Goal: Information Seeking & Learning: Learn about a topic

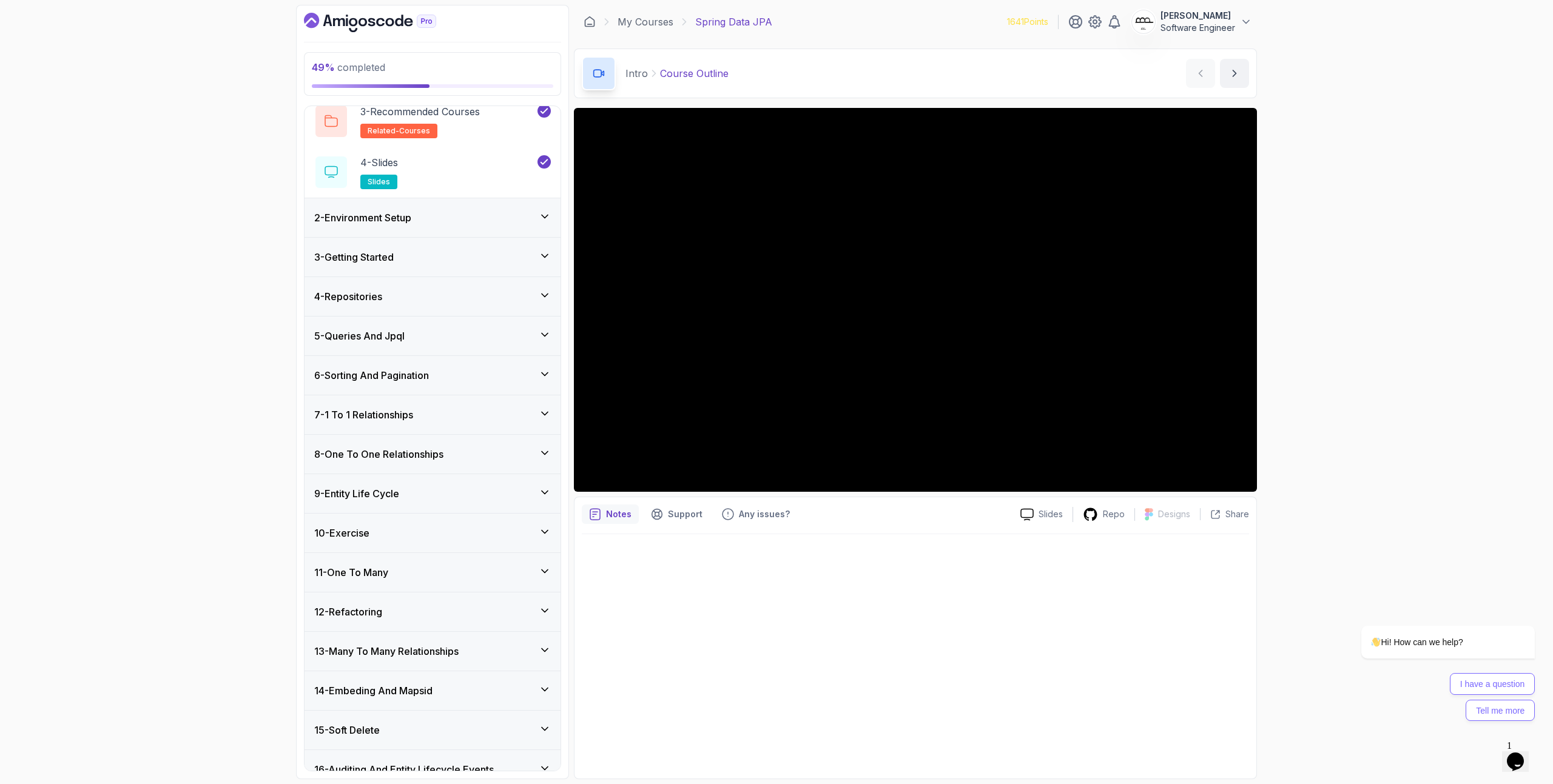
scroll to position [366, 0]
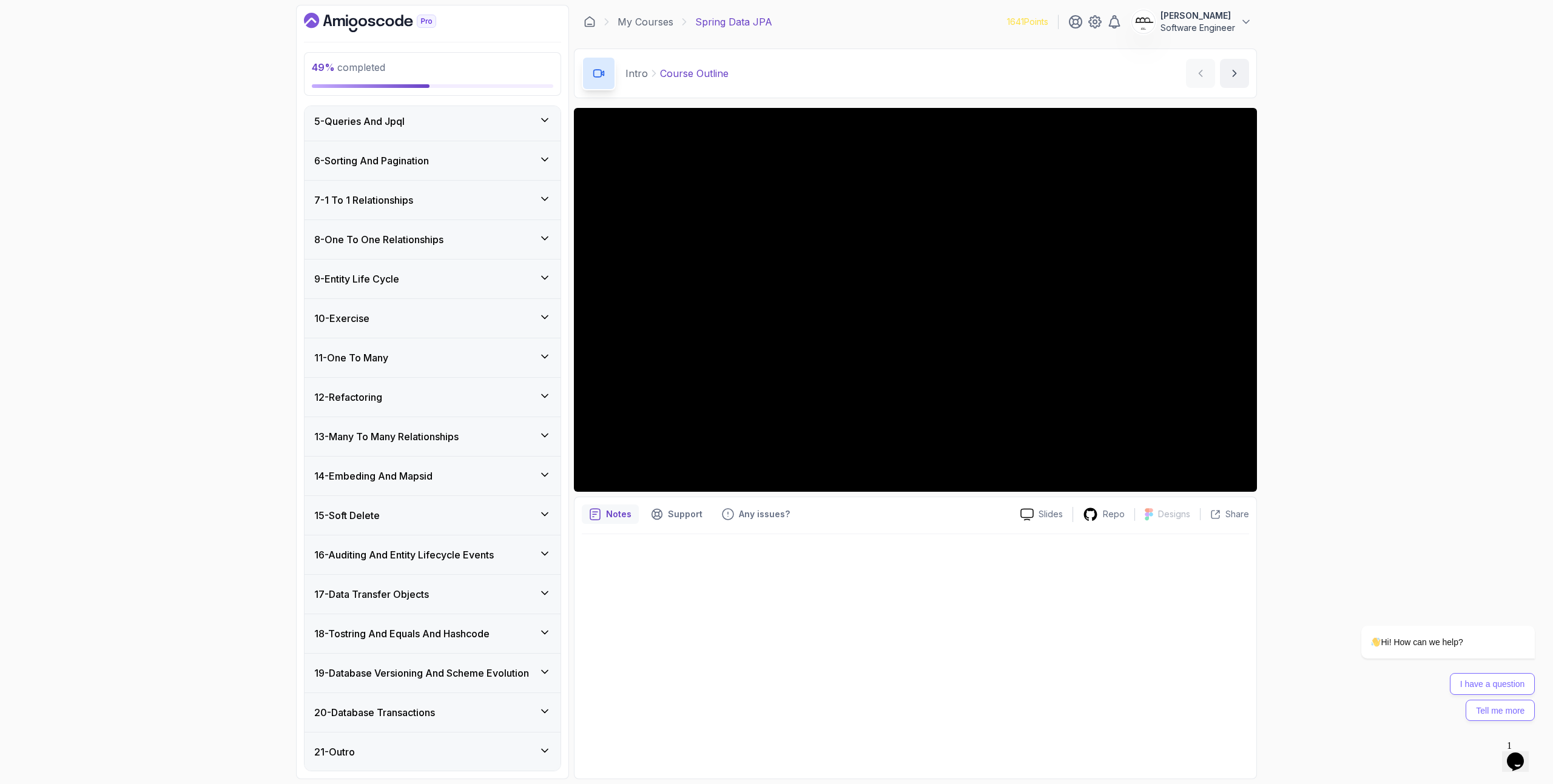
click at [447, 352] on div "11 - One To Many" at bounding box center [433, 358] width 237 height 14
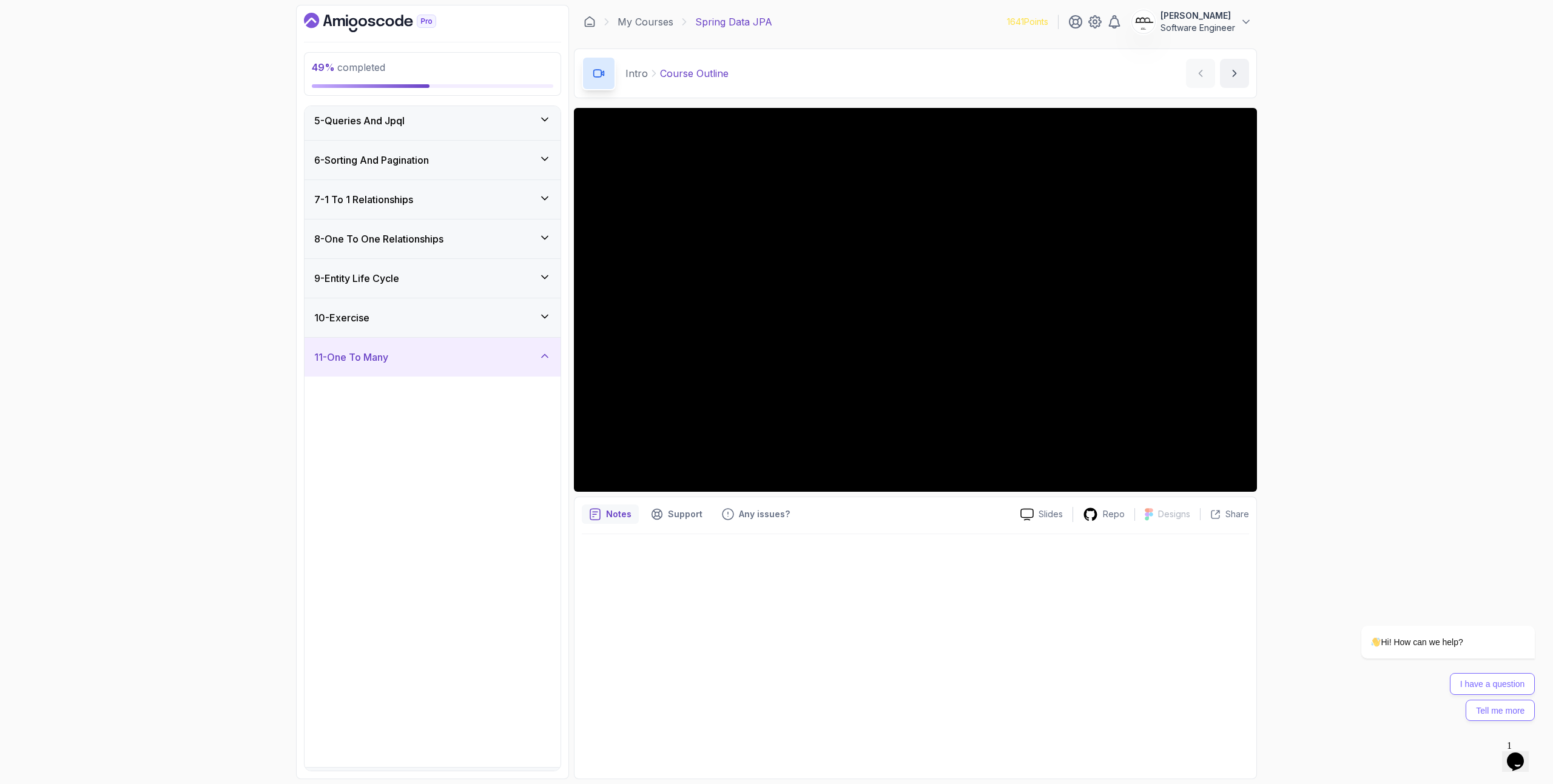
scroll to position [162, 0]
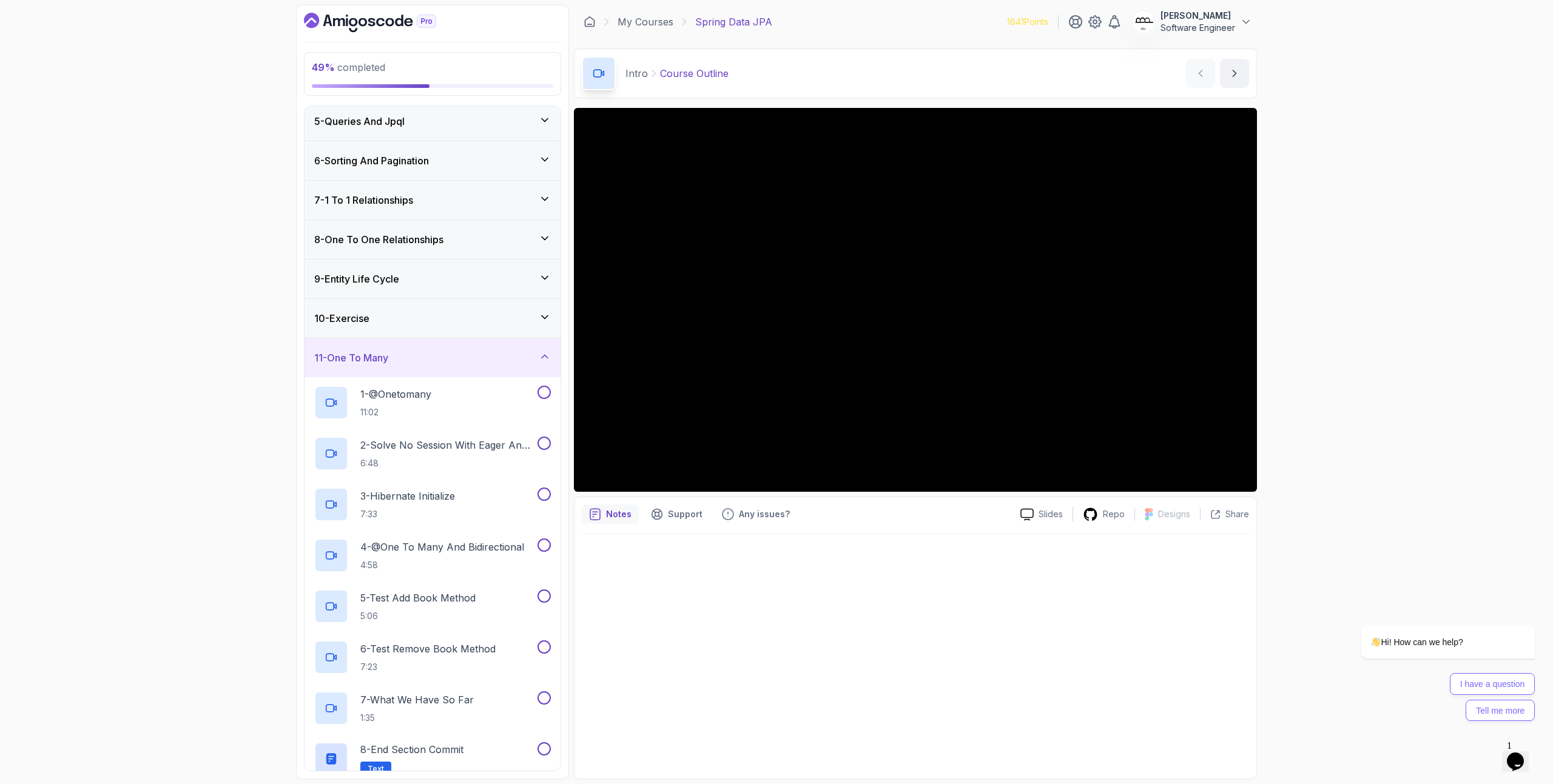
click at [436, 322] on div "10 - Exercise" at bounding box center [433, 318] width 237 height 14
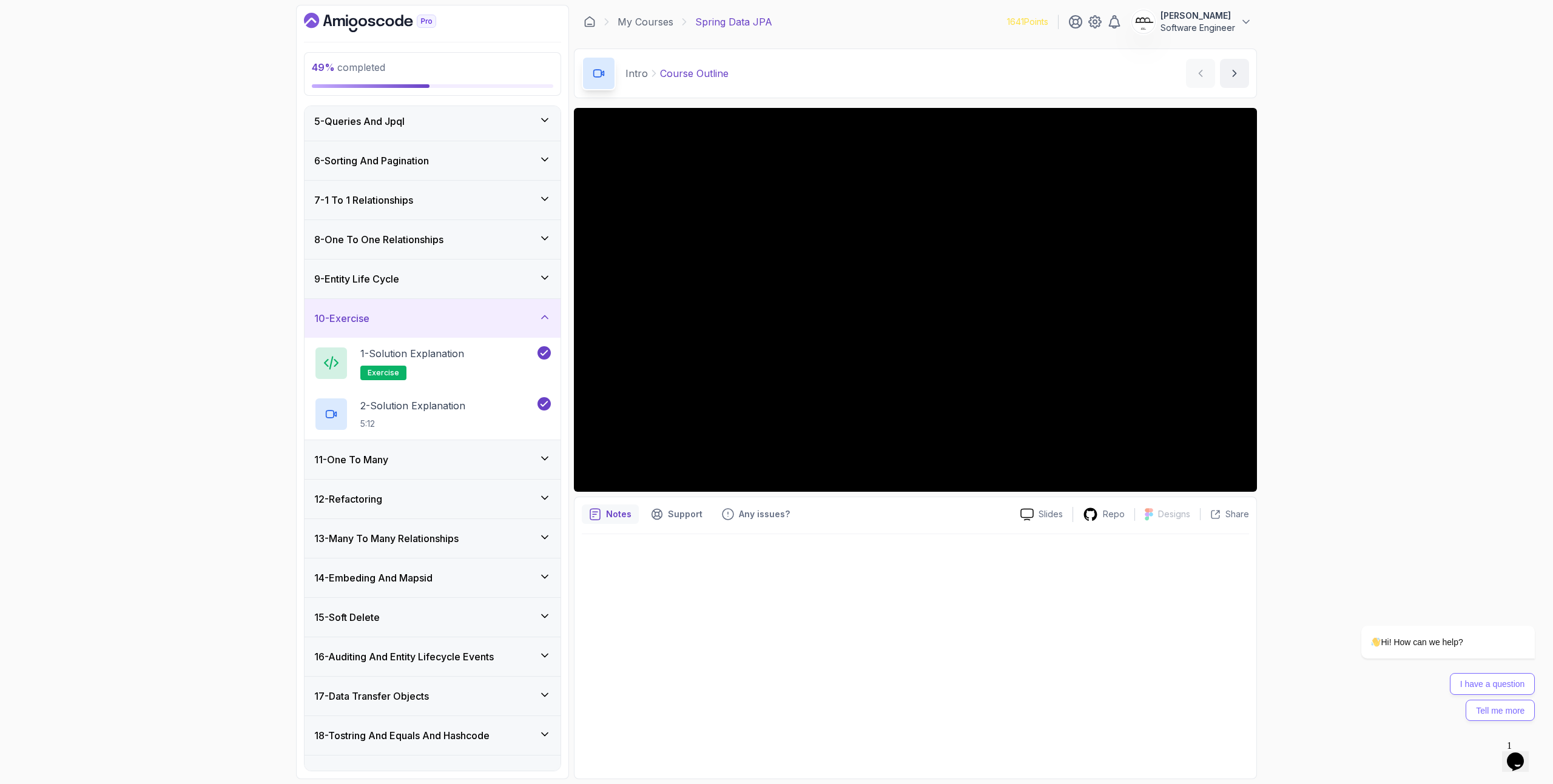
click at [420, 457] on div "11 - One To Many" at bounding box center [433, 459] width 237 height 14
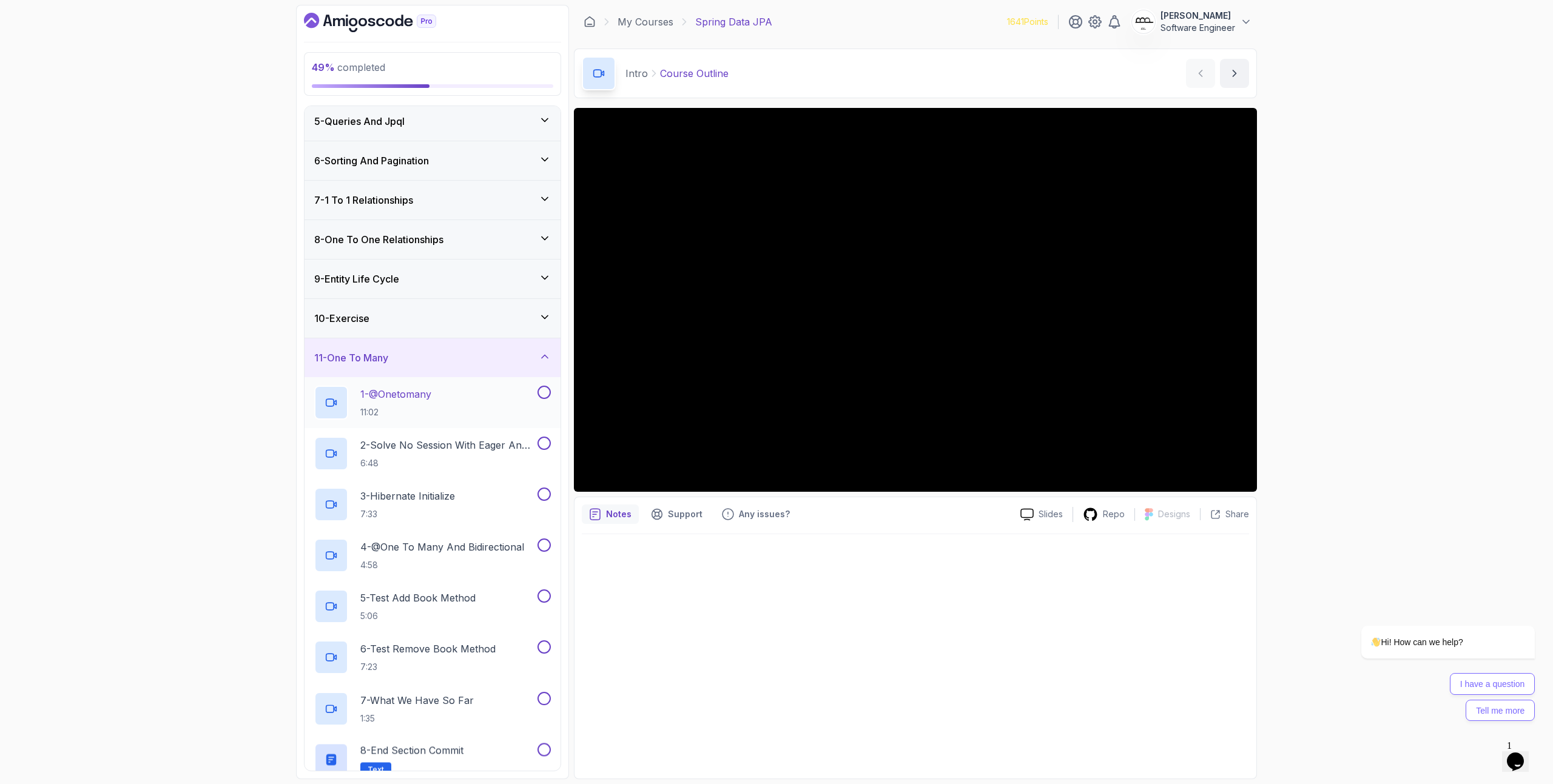
click at [454, 393] on div "1 - @Onetomany 11:02" at bounding box center [425, 403] width 221 height 34
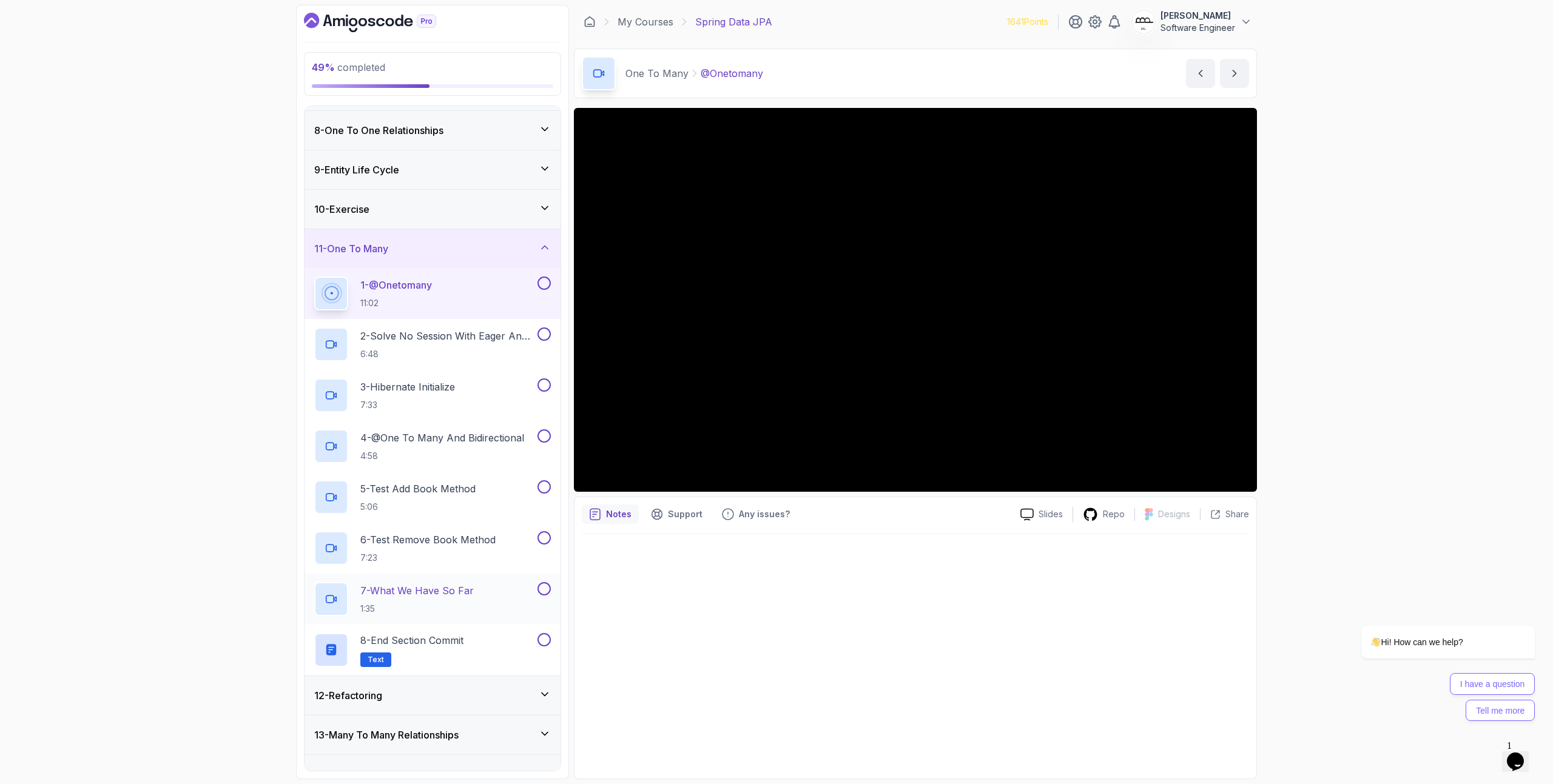
scroll to position [331, 0]
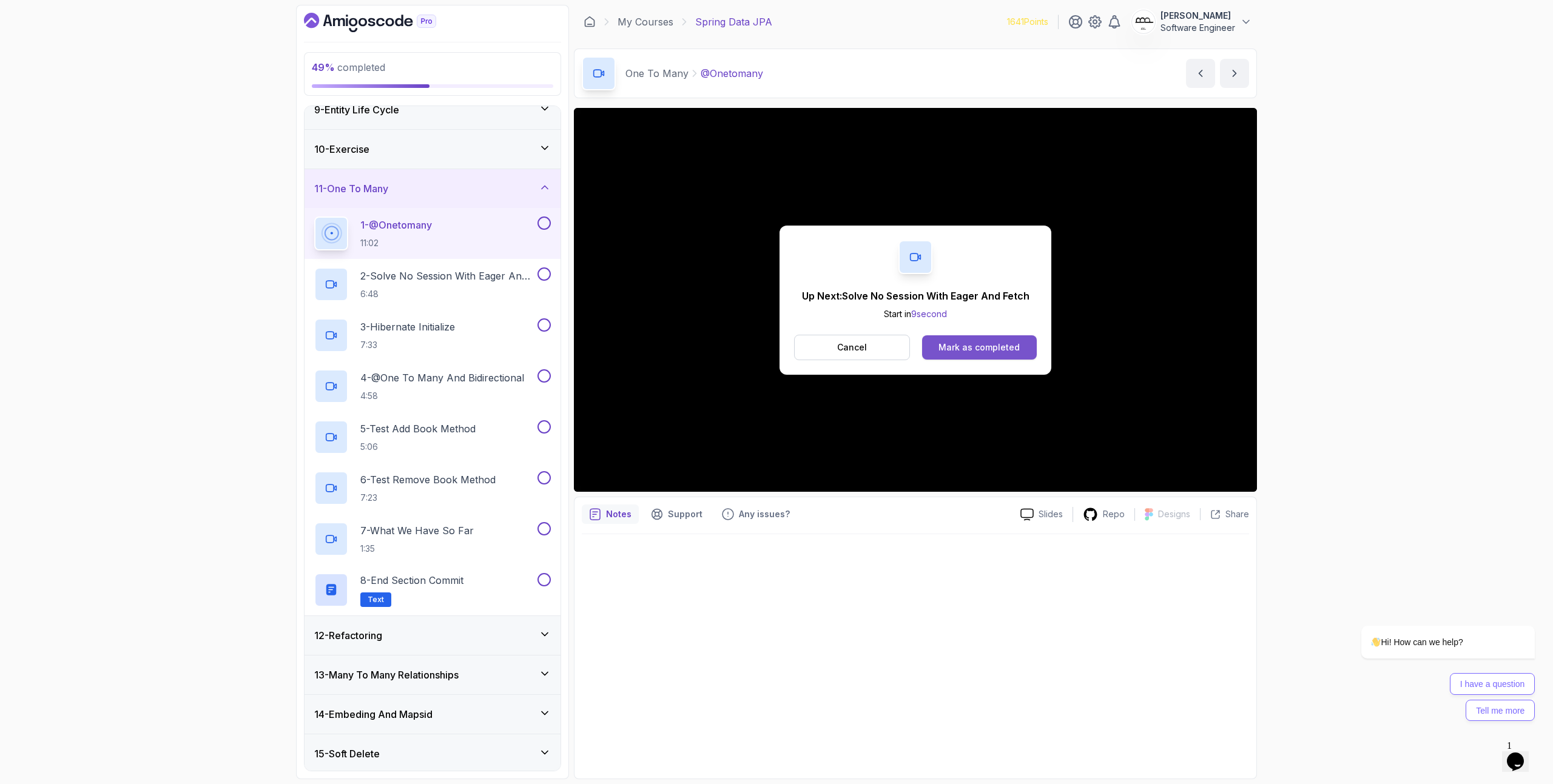
click at [1019, 351] on button "Mark as completed" at bounding box center [980, 347] width 115 height 24
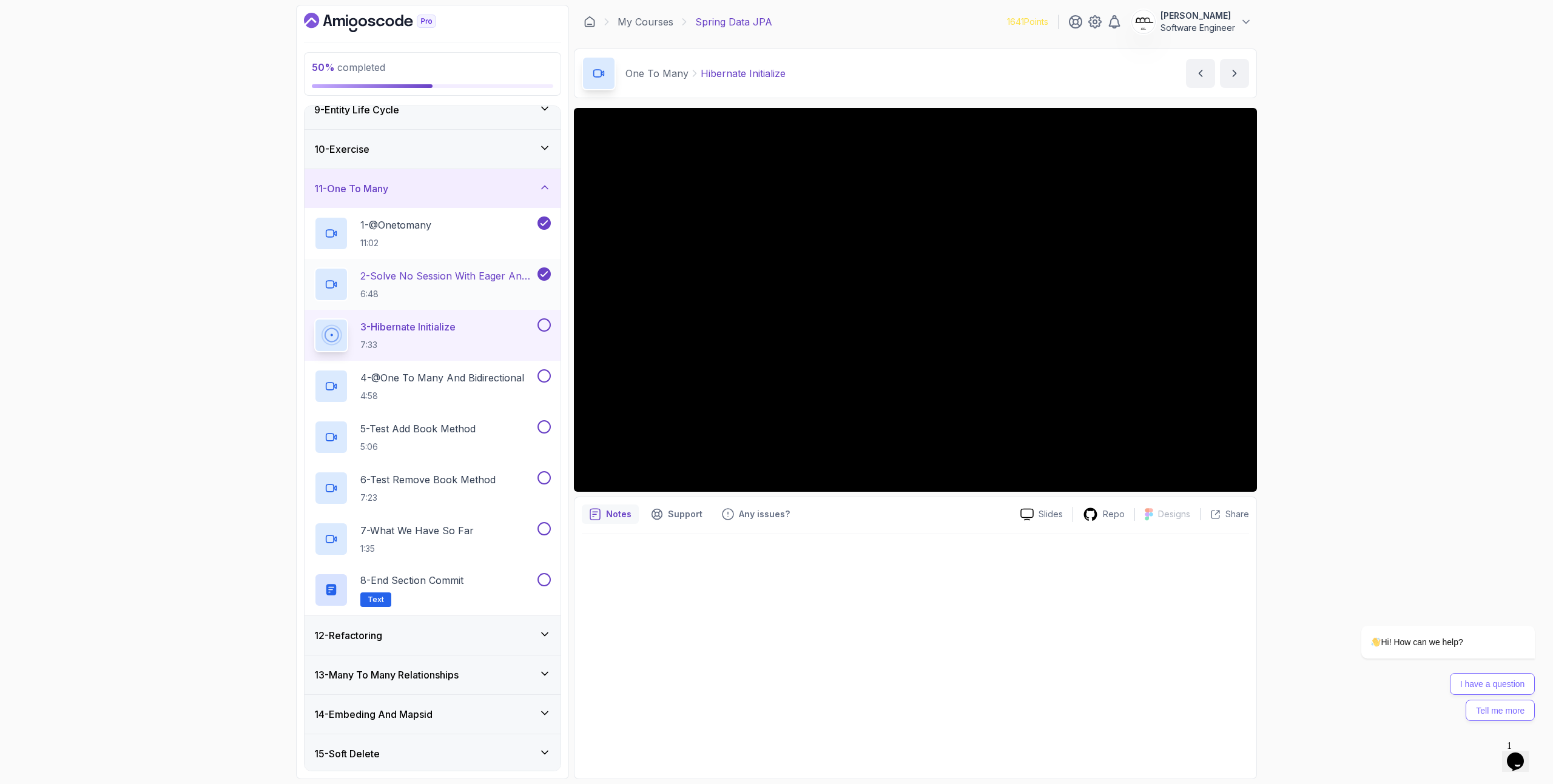
click at [463, 280] on p "2 - Solve No Session With Eager And Fetch" at bounding box center [448, 275] width 175 height 14
click at [444, 275] on p "2 - Solve No Session With Eager And Fetch" at bounding box center [448, 275] width 175 height 14
click at [470, 316] on div "3 - Hibernate Initialize 7:33" at bounding box center [433, 335] width 256 height 51
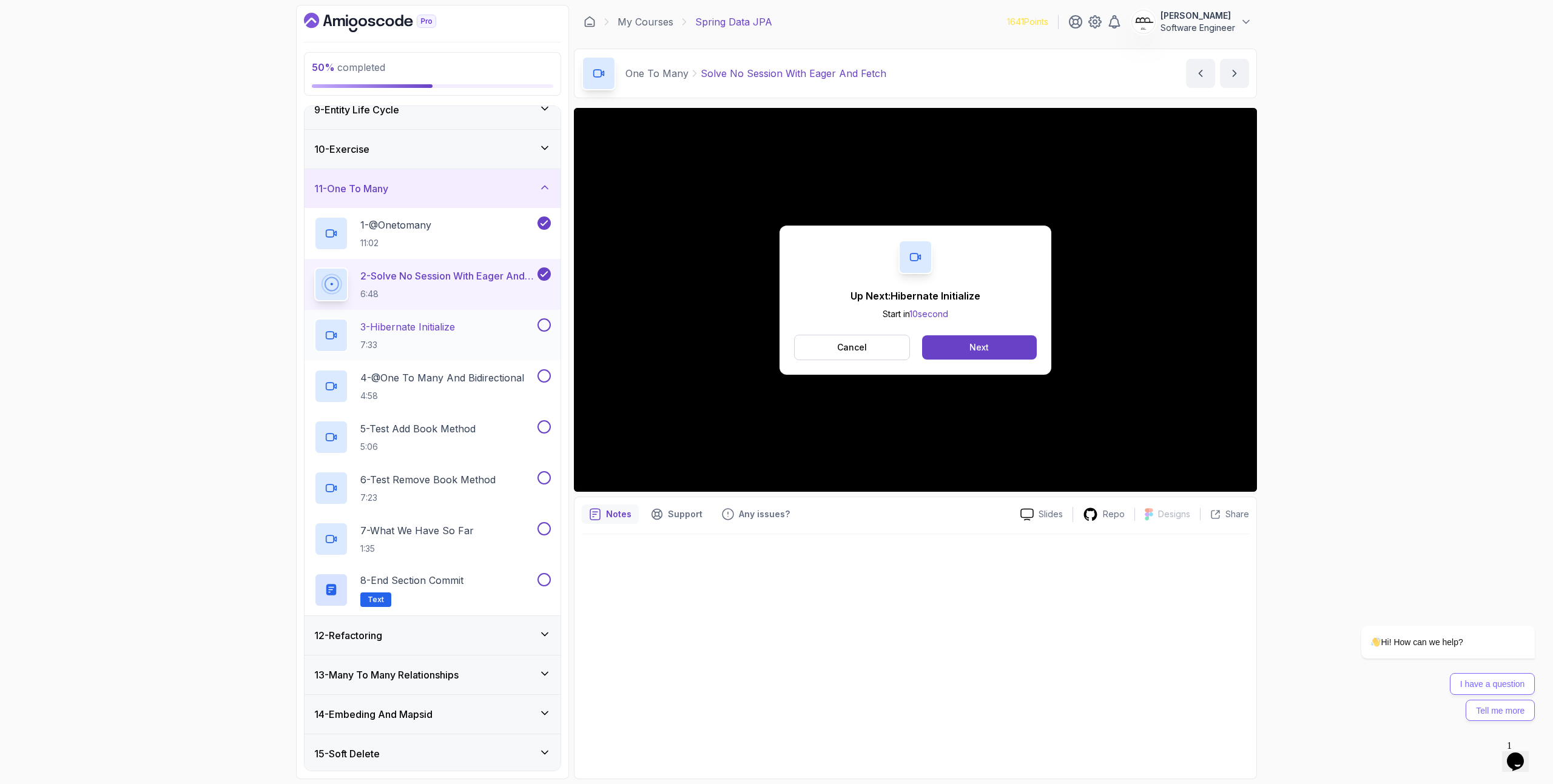
click at [470, 324] on div "3 - Hibernate Initialize 7:33" at bounding box center [425, 335] width 221 height 34
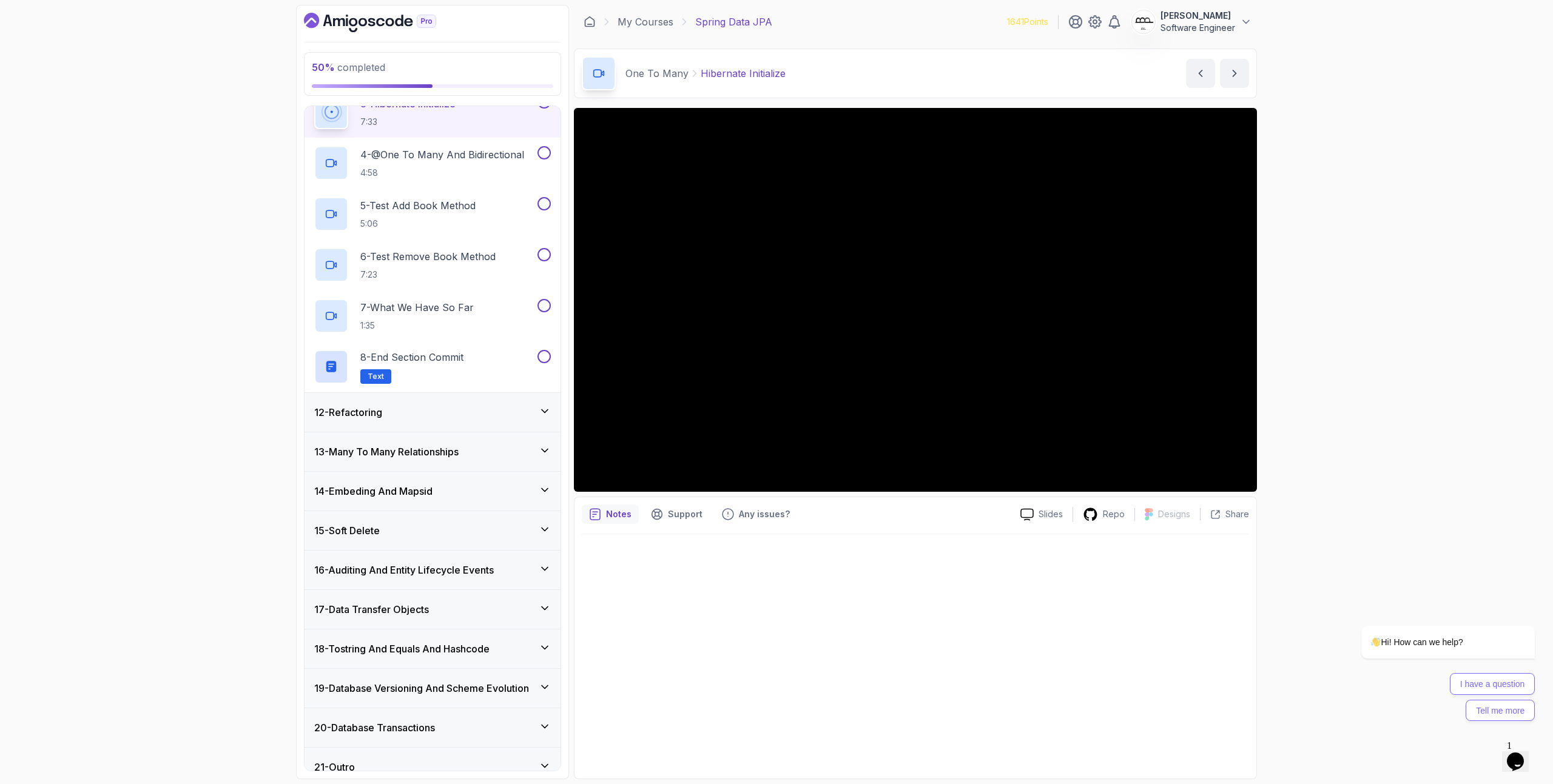
scroll to position [569, 0]
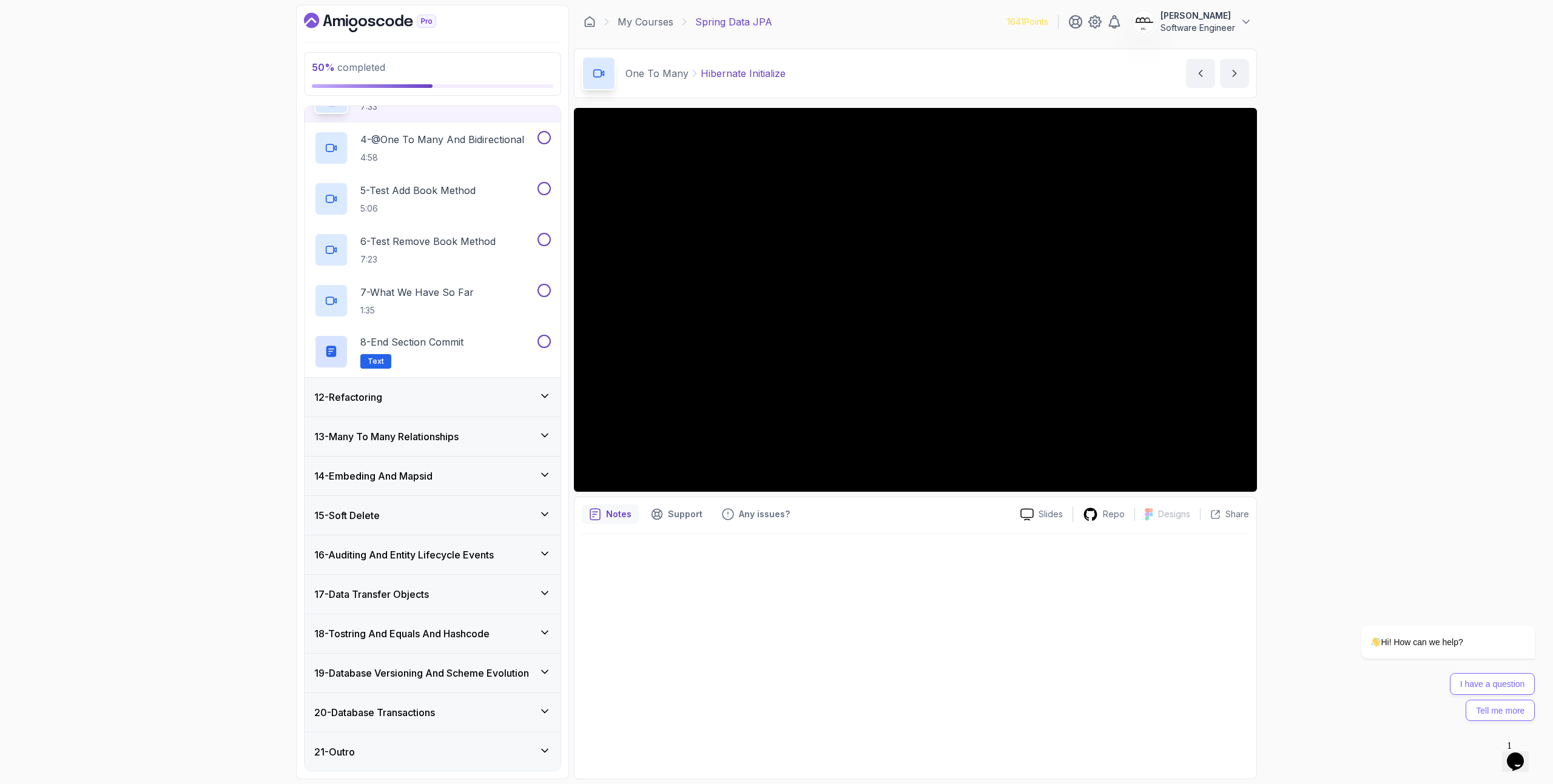
click at [1364, 477] on div "50 % completed 1 - Intro 2 - Environment Setup 3 - Getting Started 4 - Reposito…" at bounding box center [776, 392] width 1553 height 784
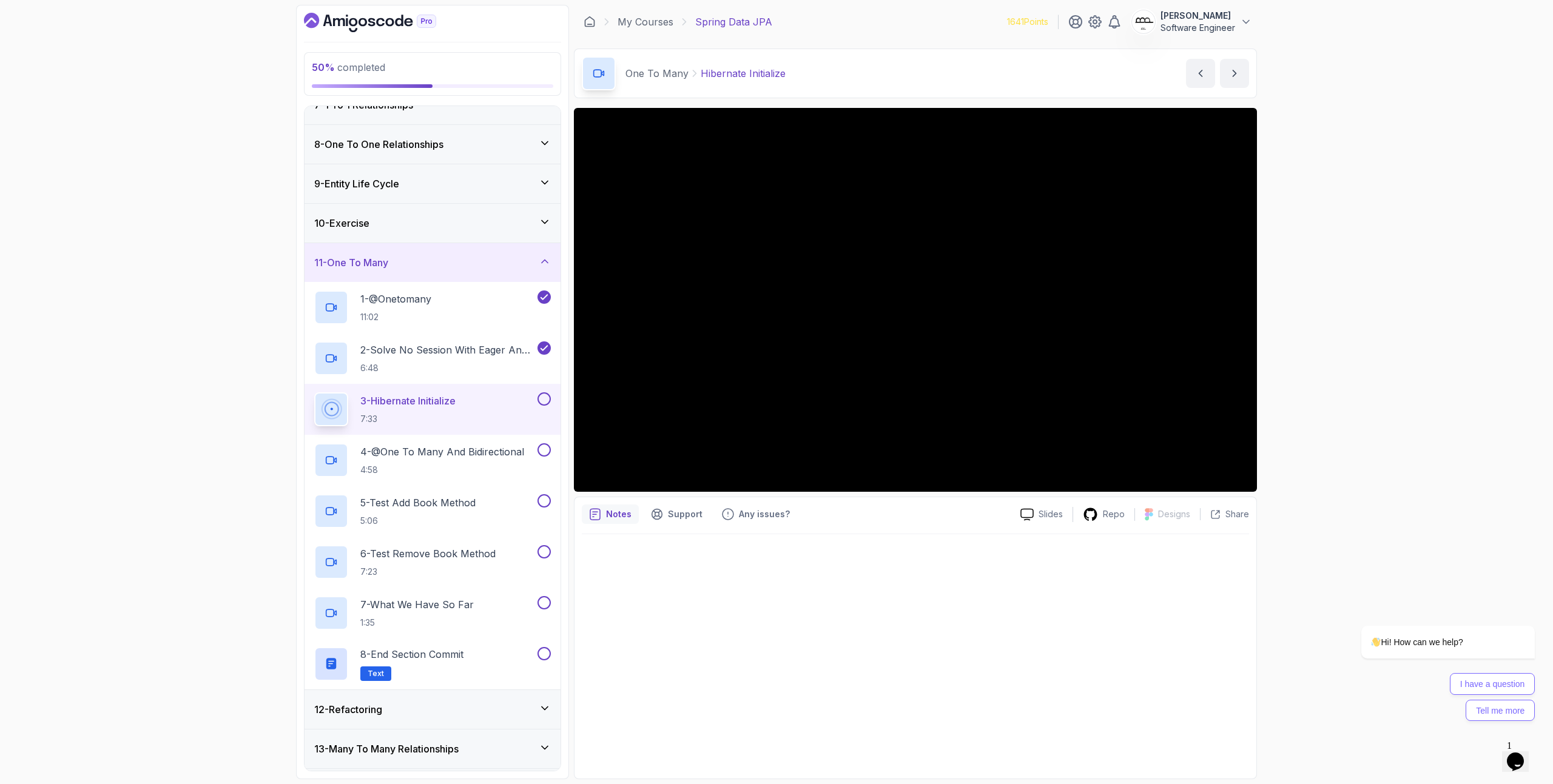
scroll to position [237, 0]
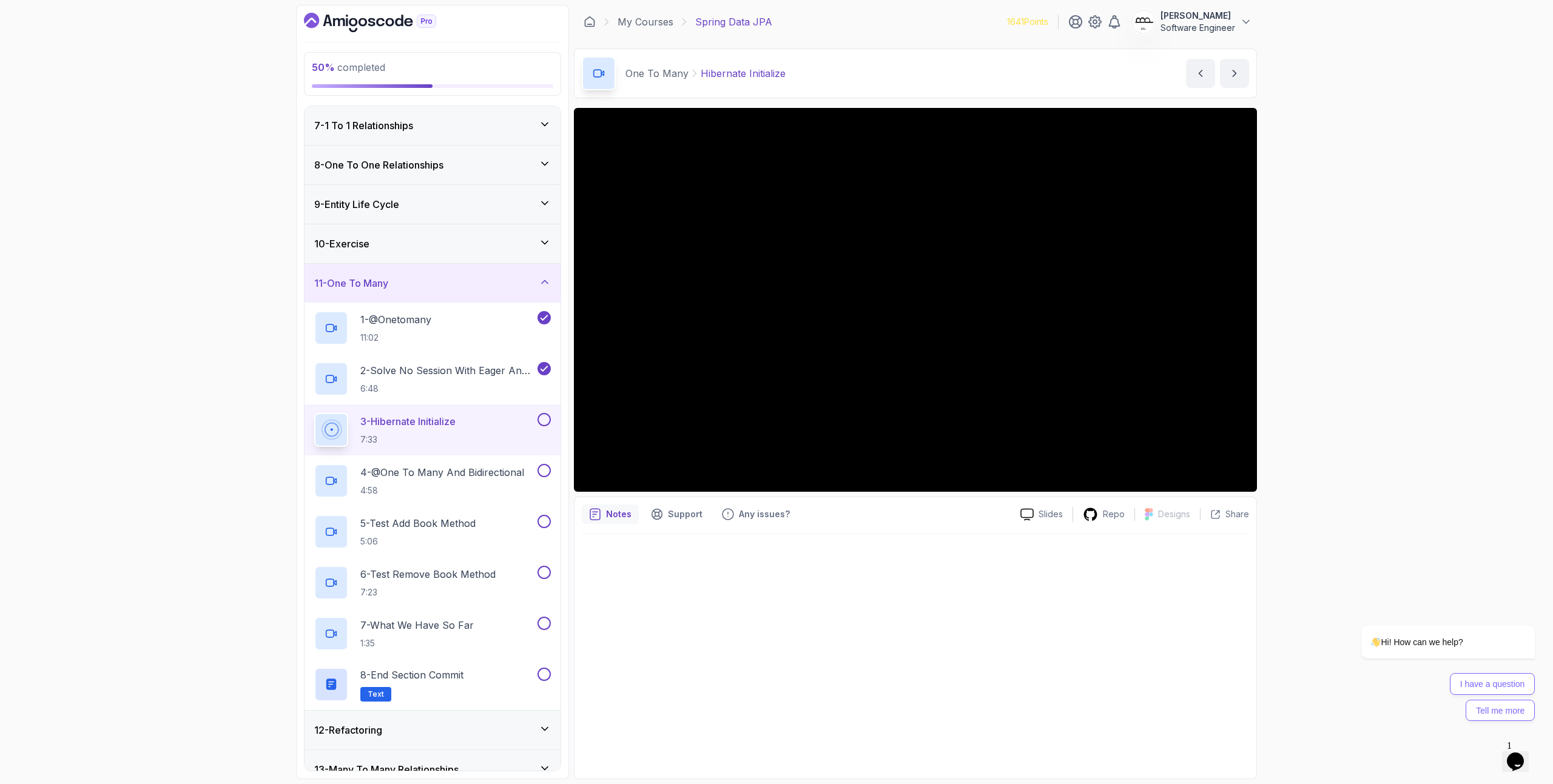
click at [503, 418] on div "3 - Hibernate Initialize 7:33" at bounding box center [425, 430] width 221 height 34
click at [545, 420] on button at bounding box center [543, 419] width 13 height 13
click at [479, 471] on p "4 - @One To Many And Bidirectional" at bounding box center [442, 472] width 163 height 14
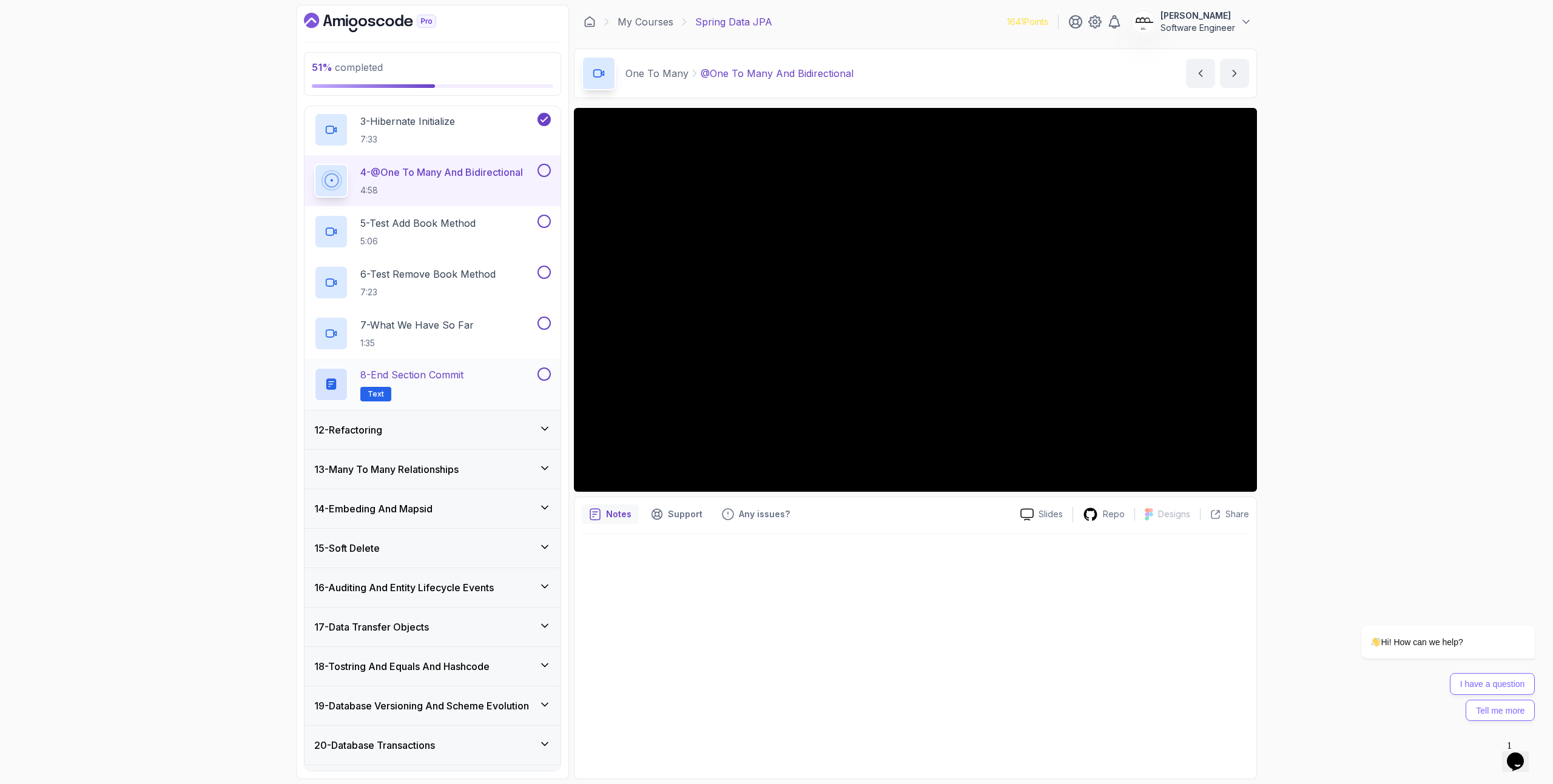
scroll to position [391, 0]
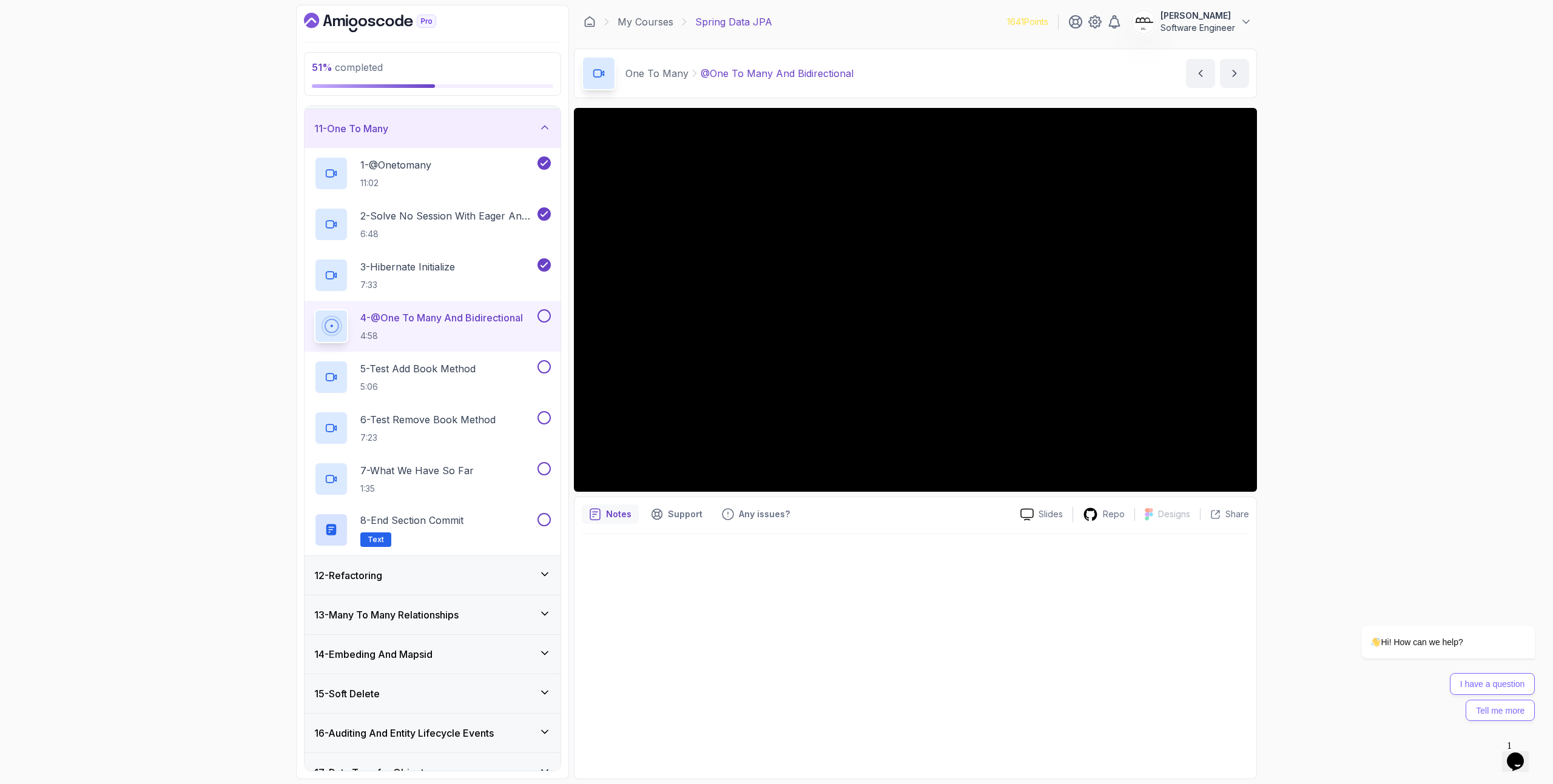
click at [76, 235] on div "51 % completed 1 - Intro 2 - Environment Setup 3 - Getting Started 4 - Reposito…" at bounding box center [776, 392] width 1553 height 784
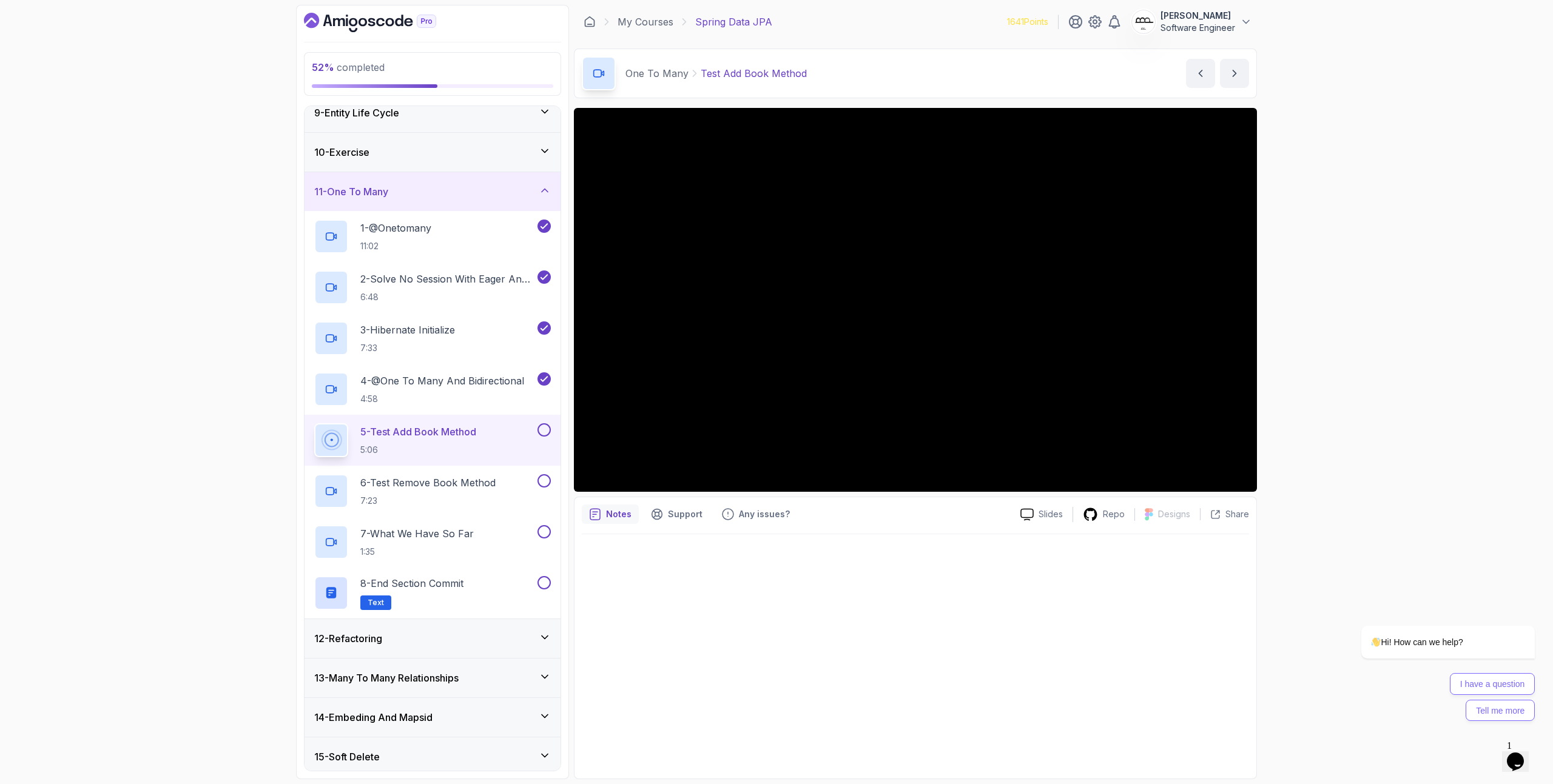
scroll to position [370, 0]
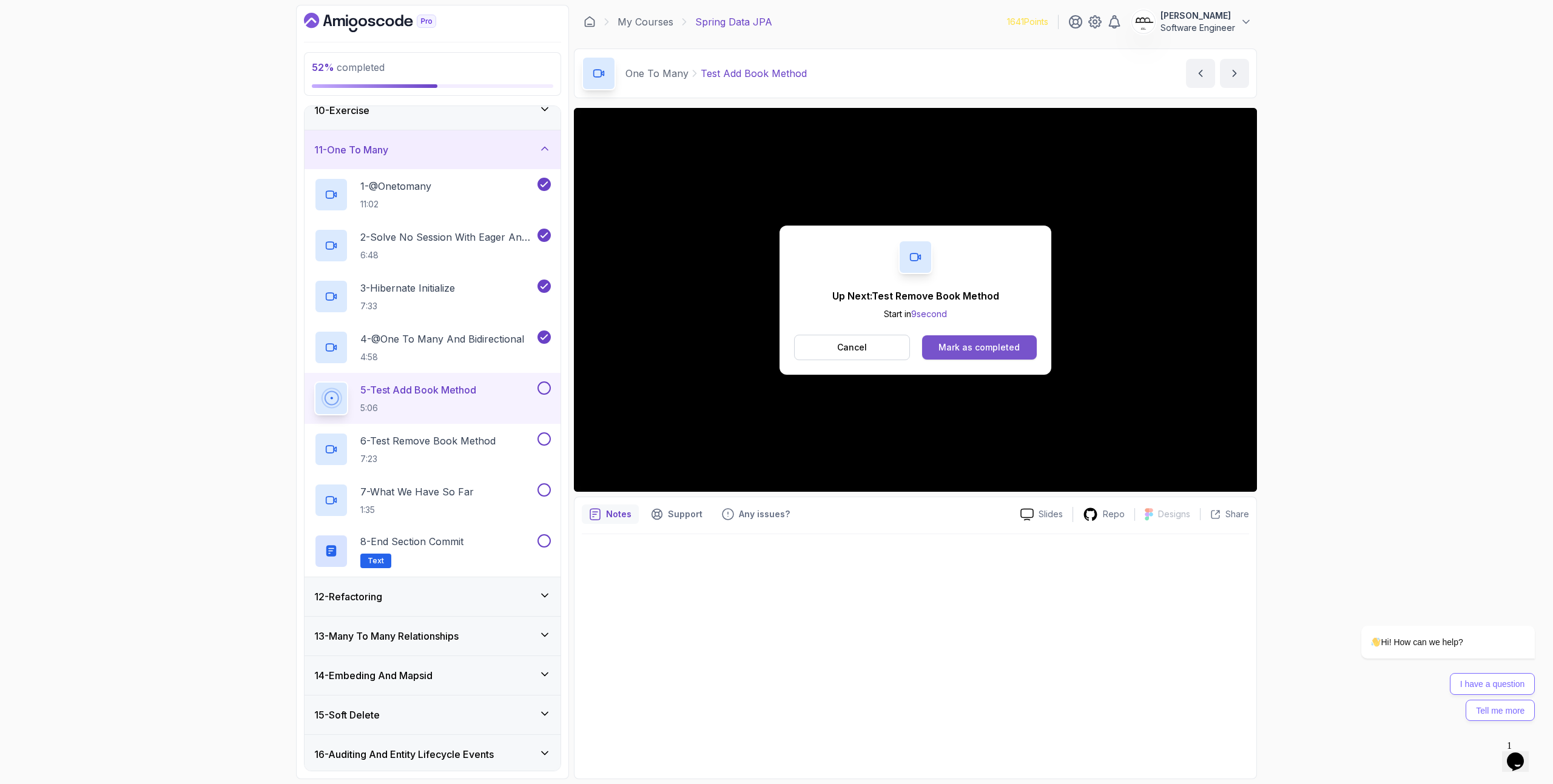
click at [1011, 343] on div "Mark as completed" at bounding box center [979, 348] width 81 height 12
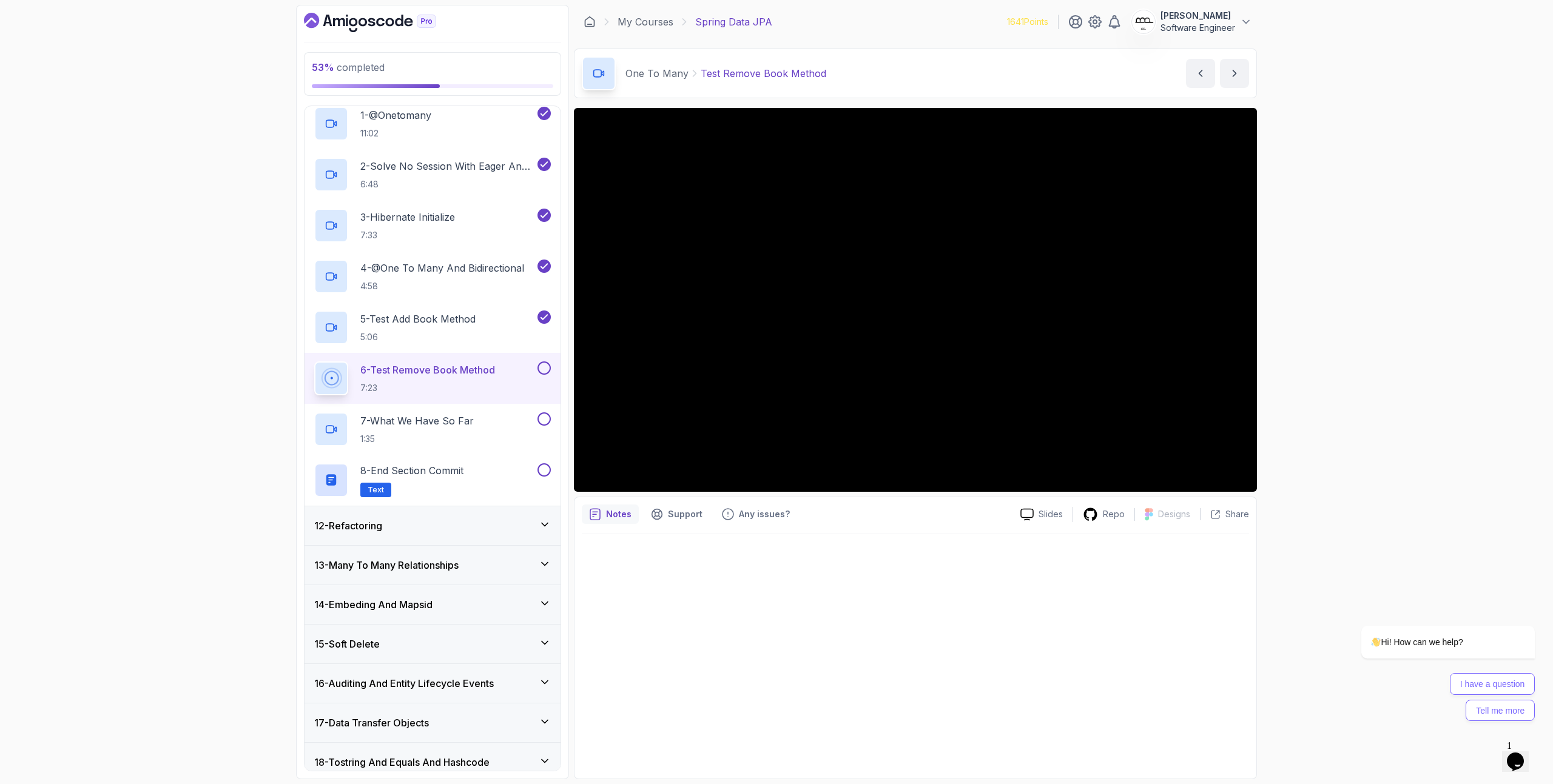
scroll to position [492, 0]
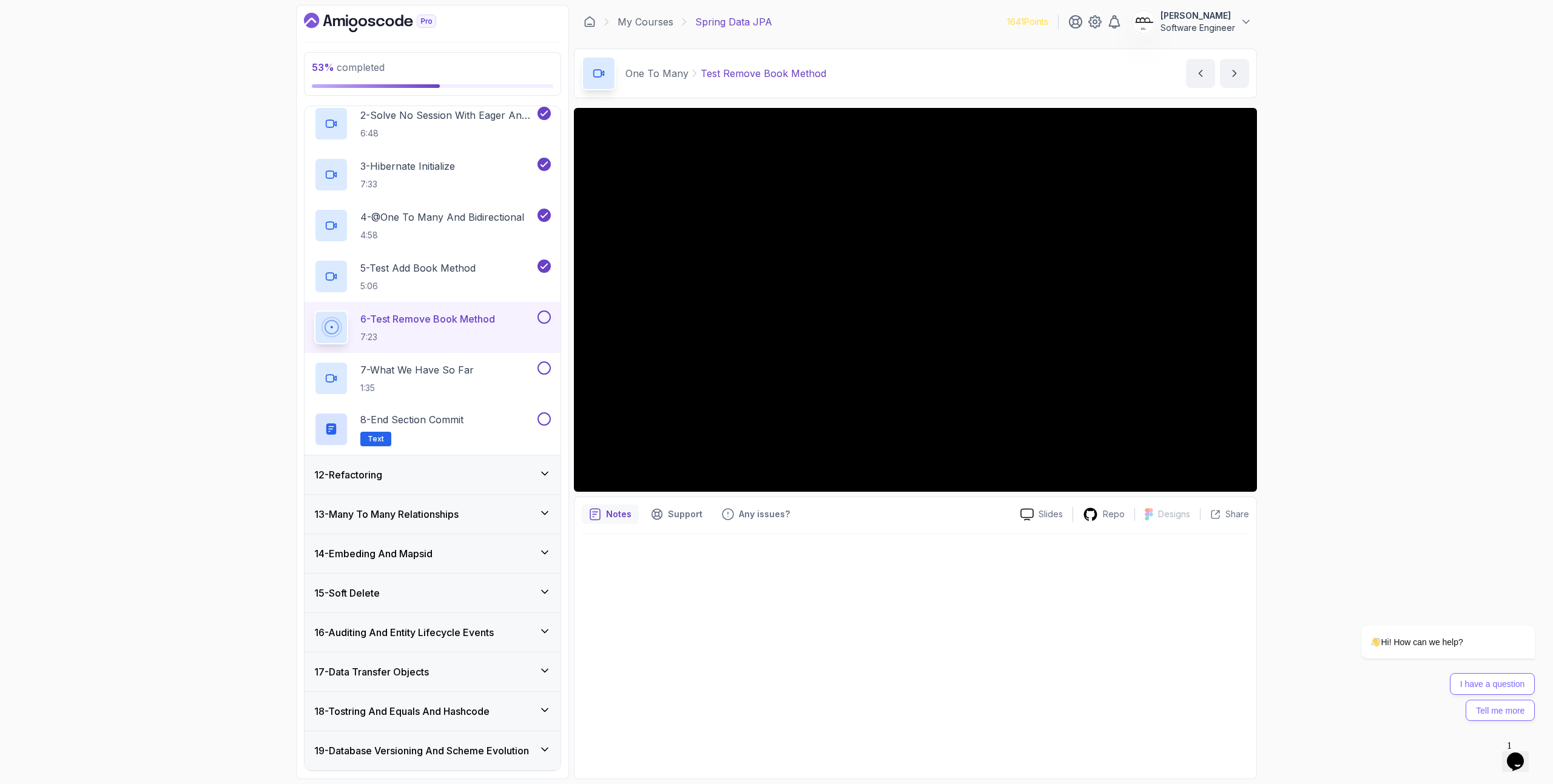
click at [547, 314] on button at bounding box center [543, 317] width 13 height 13
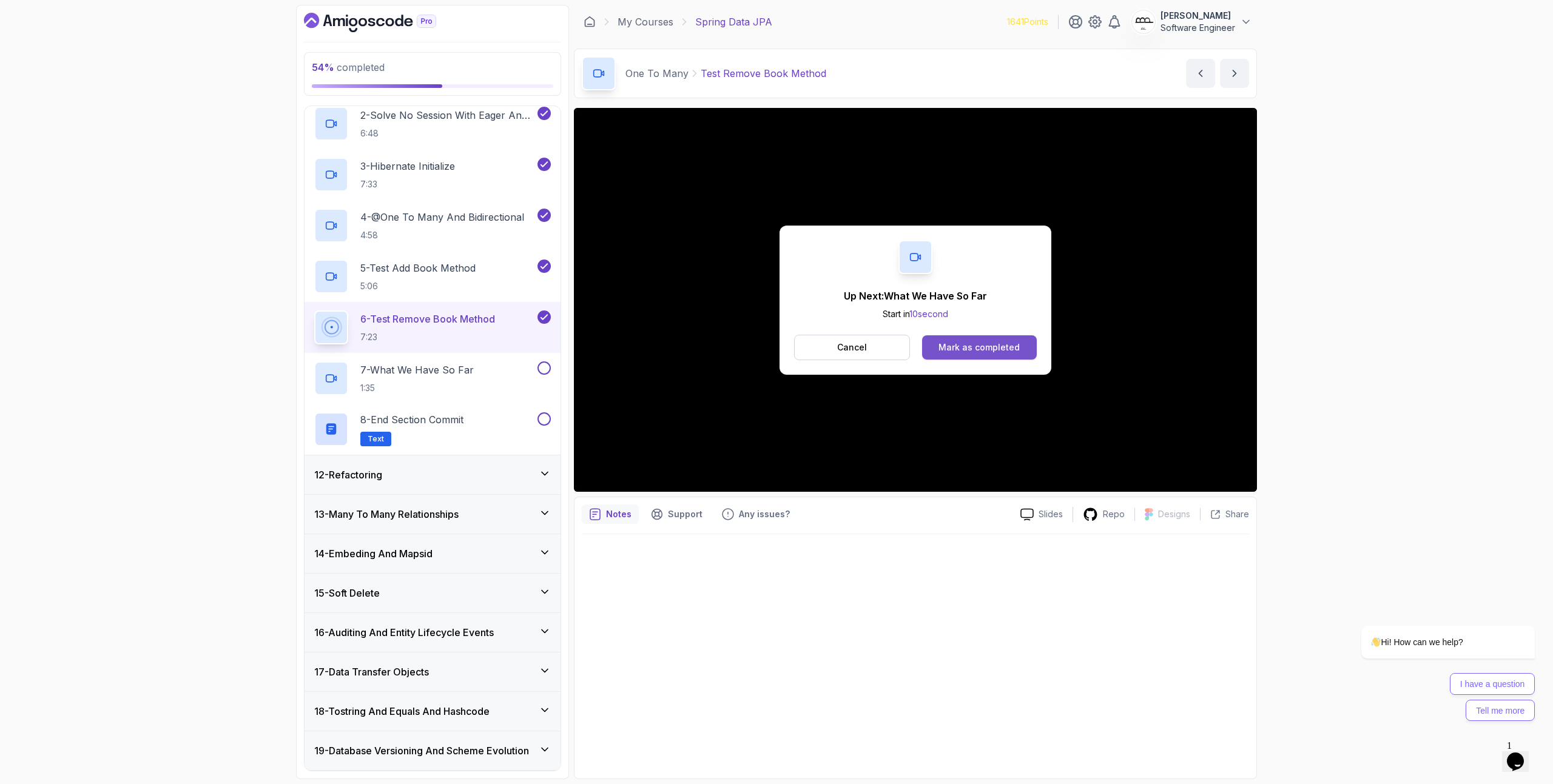
click at [1005, 335] on div "Cancel Mark as completed" at bounding box center [915, 347] width 243 height 26
click at [996, 348] on div "Mark as completed" at bounding box center [979, 348] width 81 height 12
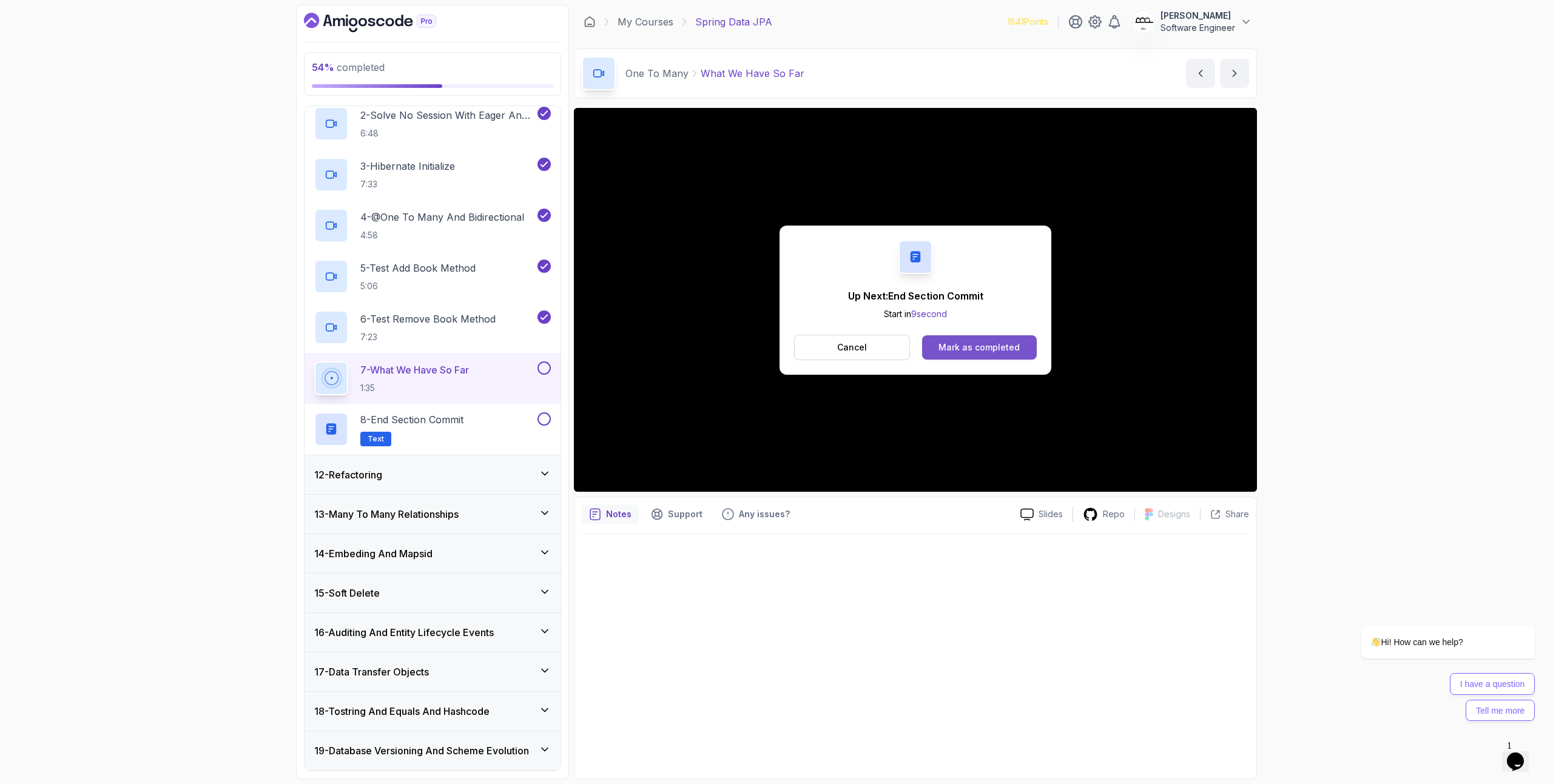
click at [994, 343] on div "Mark as completed" at bounding box center [979, 348] width 81 height 12
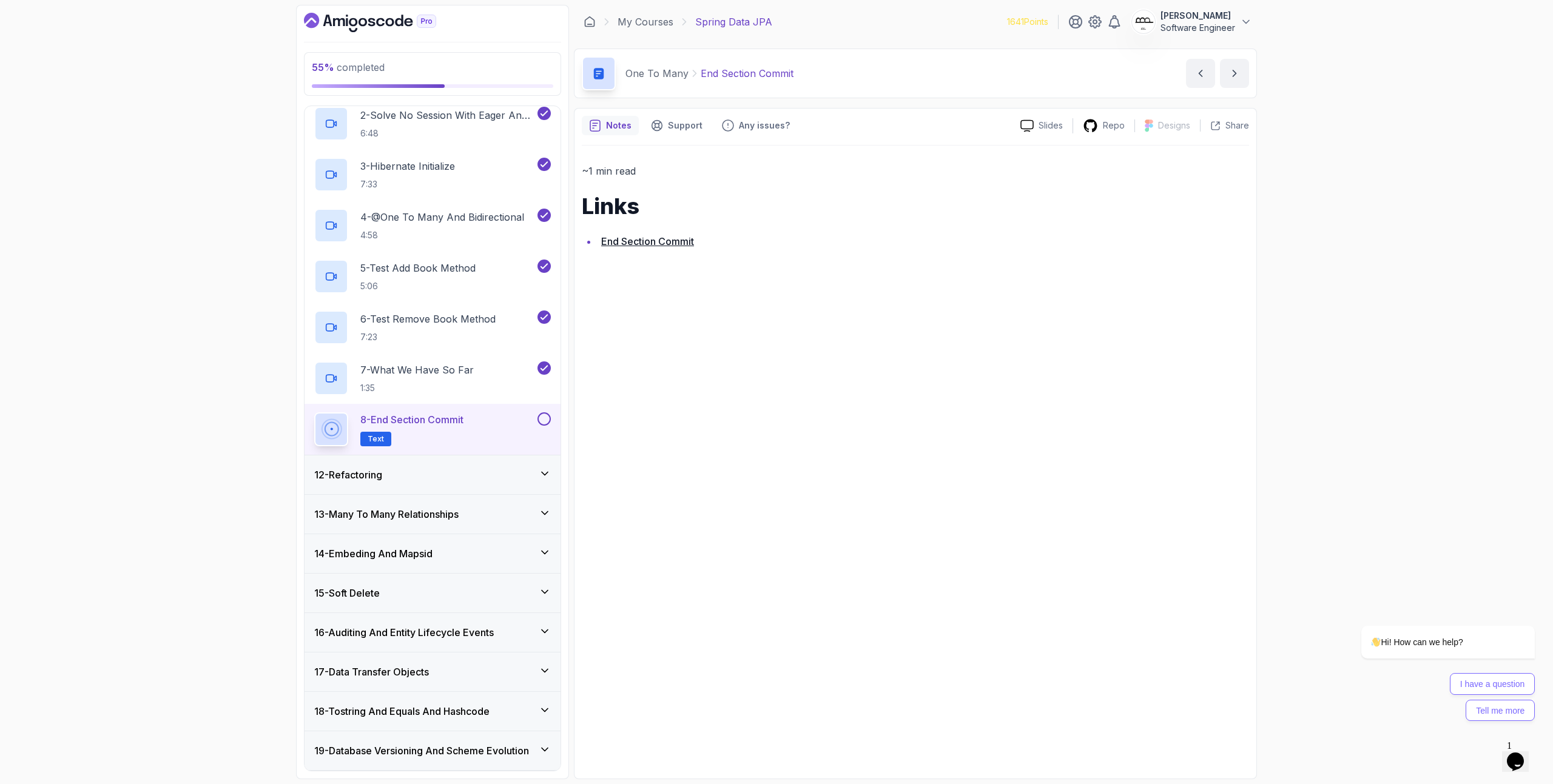
click at [549, 423] on button at bounding box center [543, 418] width 13 height 13
click at [497, 480] on div "12 - Refactoring" at bounding box center [433, 474] width 237 height 14
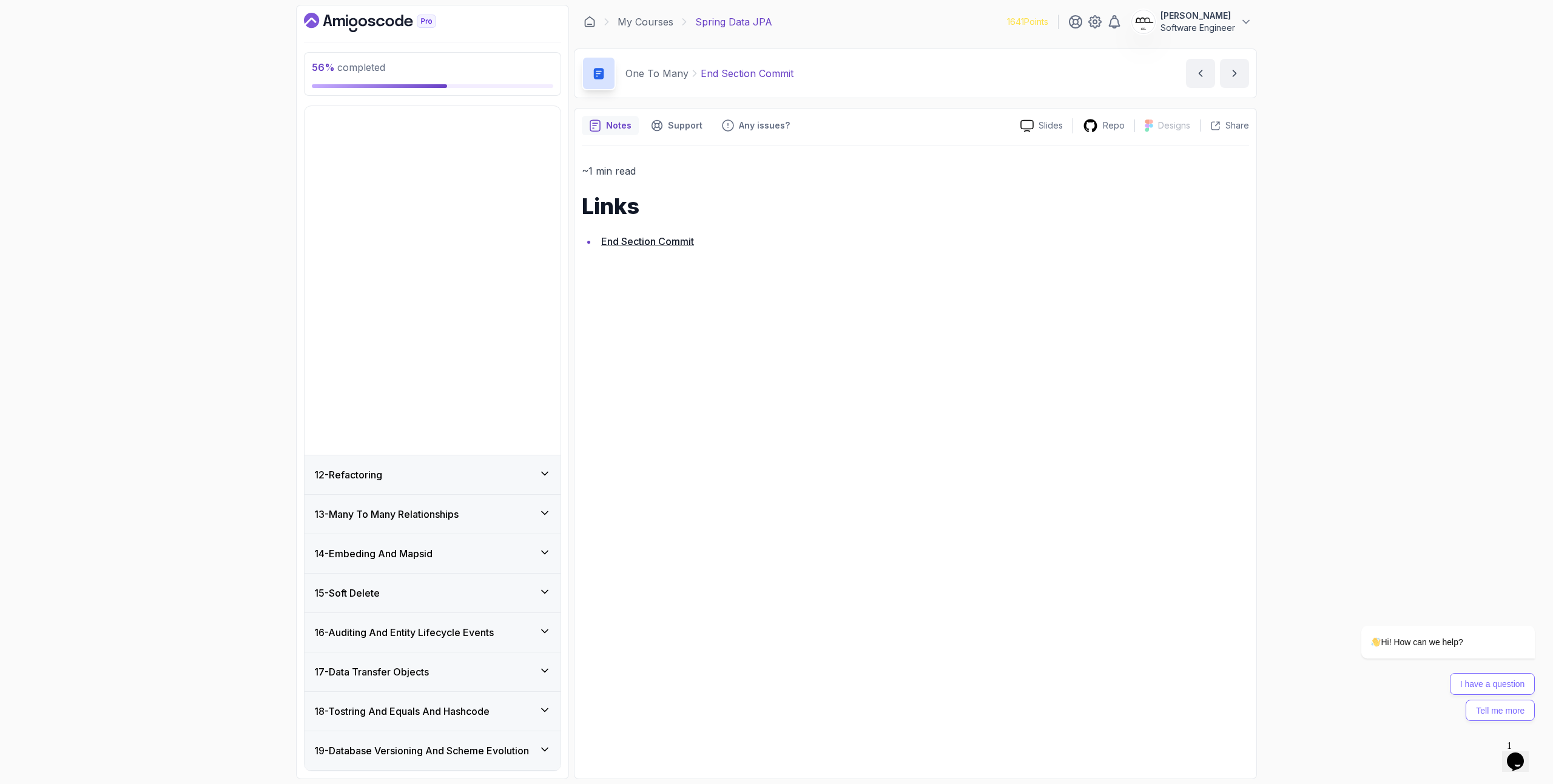
scroll to position [162, 0]
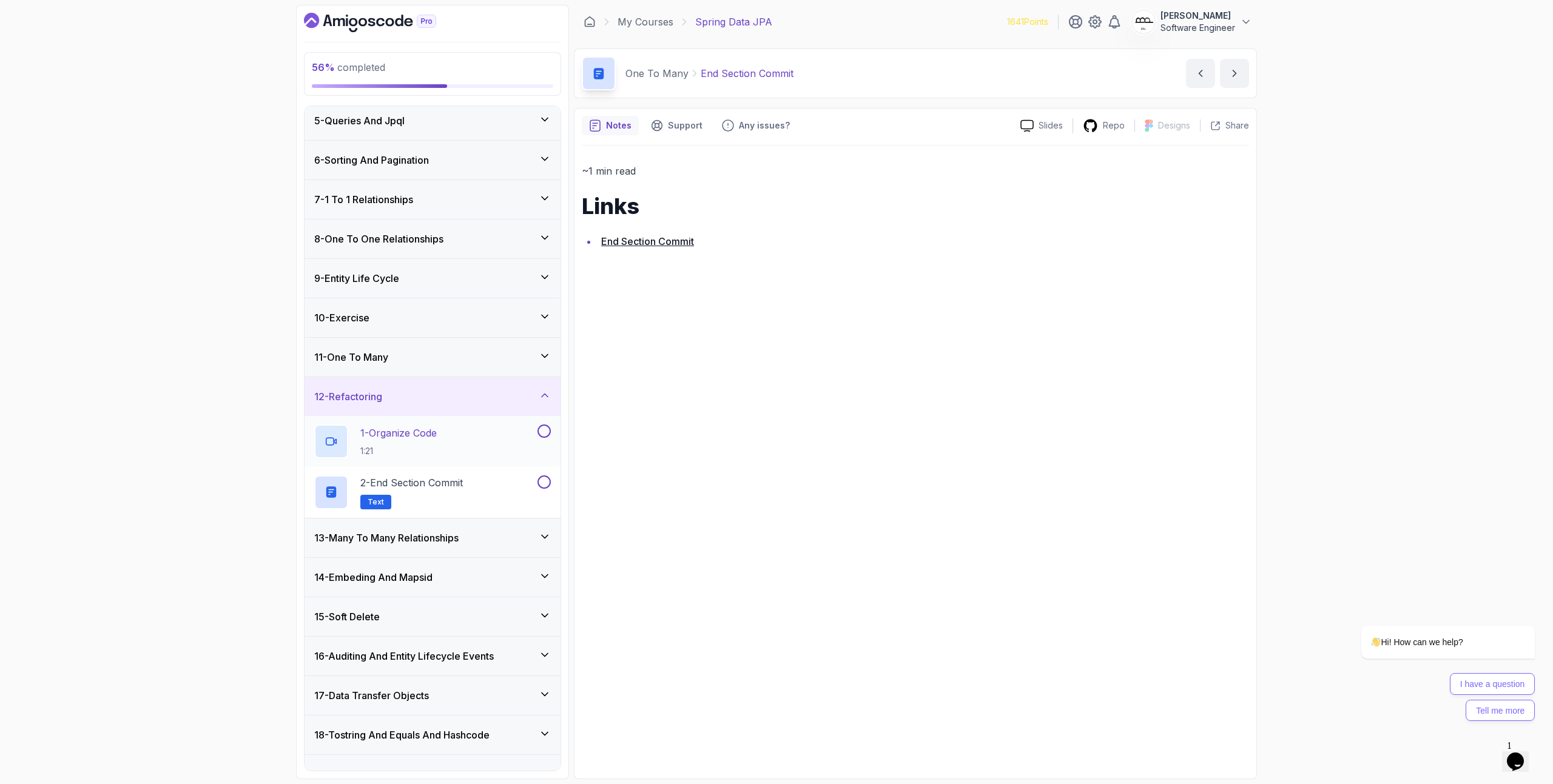
click at [466, 439] on div "1 - Organize Code 1:21" at bounding box center [425, 441] width 221 height 34
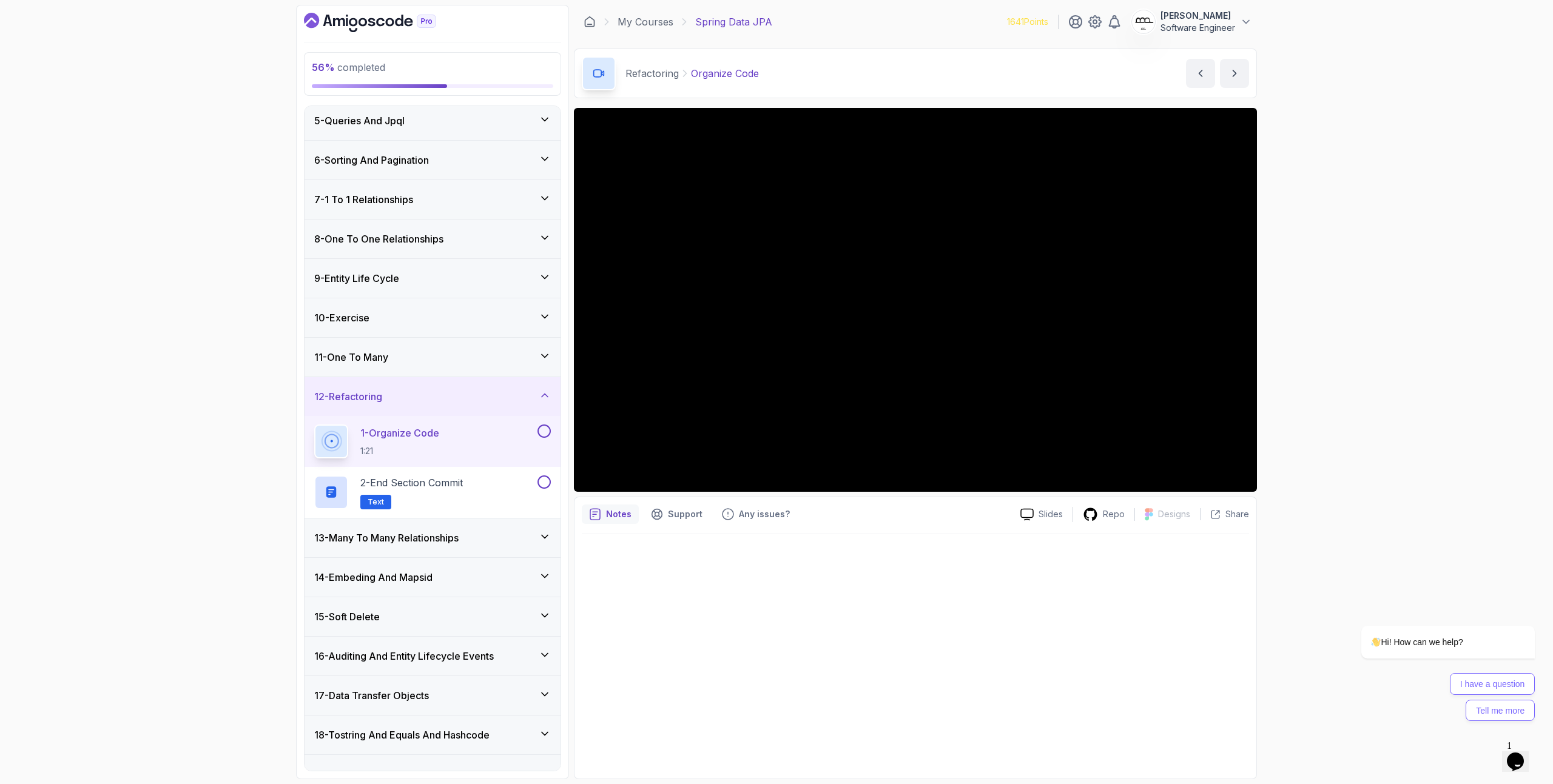
click at [550, 430] on div "1 - Organize Code 1:21" at bounding box center [433, 441] width 256 height 51
click at [545, 431] on button at bounding box center [543, 431] width 13 height 13
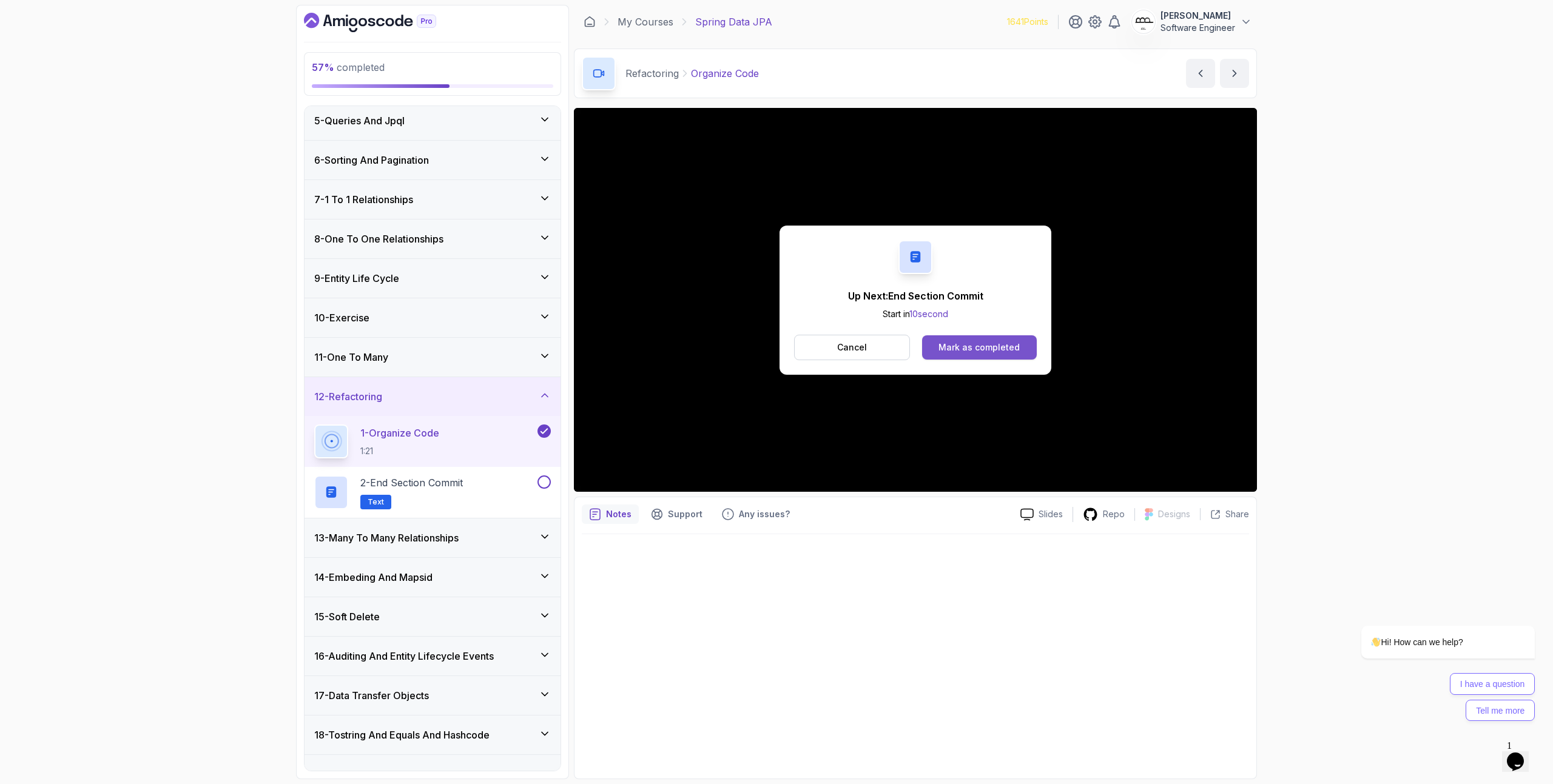
click at [967, 355] on button "Mark as completed" at bounding box center [980, 347] width 115 height 24
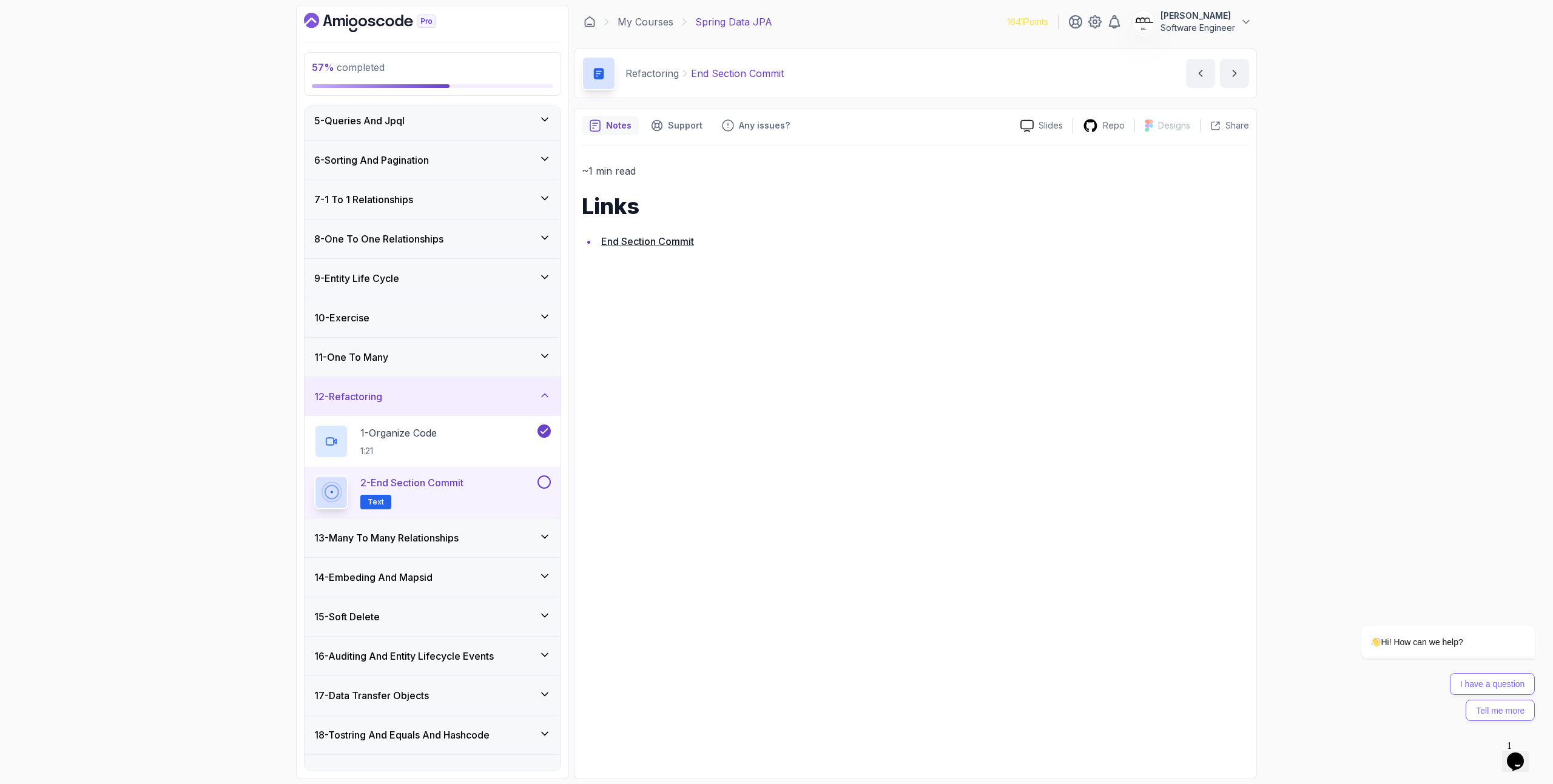
click at [543, 479] on button at bounding box center [543, 481] width 13 height 13
click at [413, 400] on div "12 - Refactoring" at bounding box center [433, 396] width 237 height 14
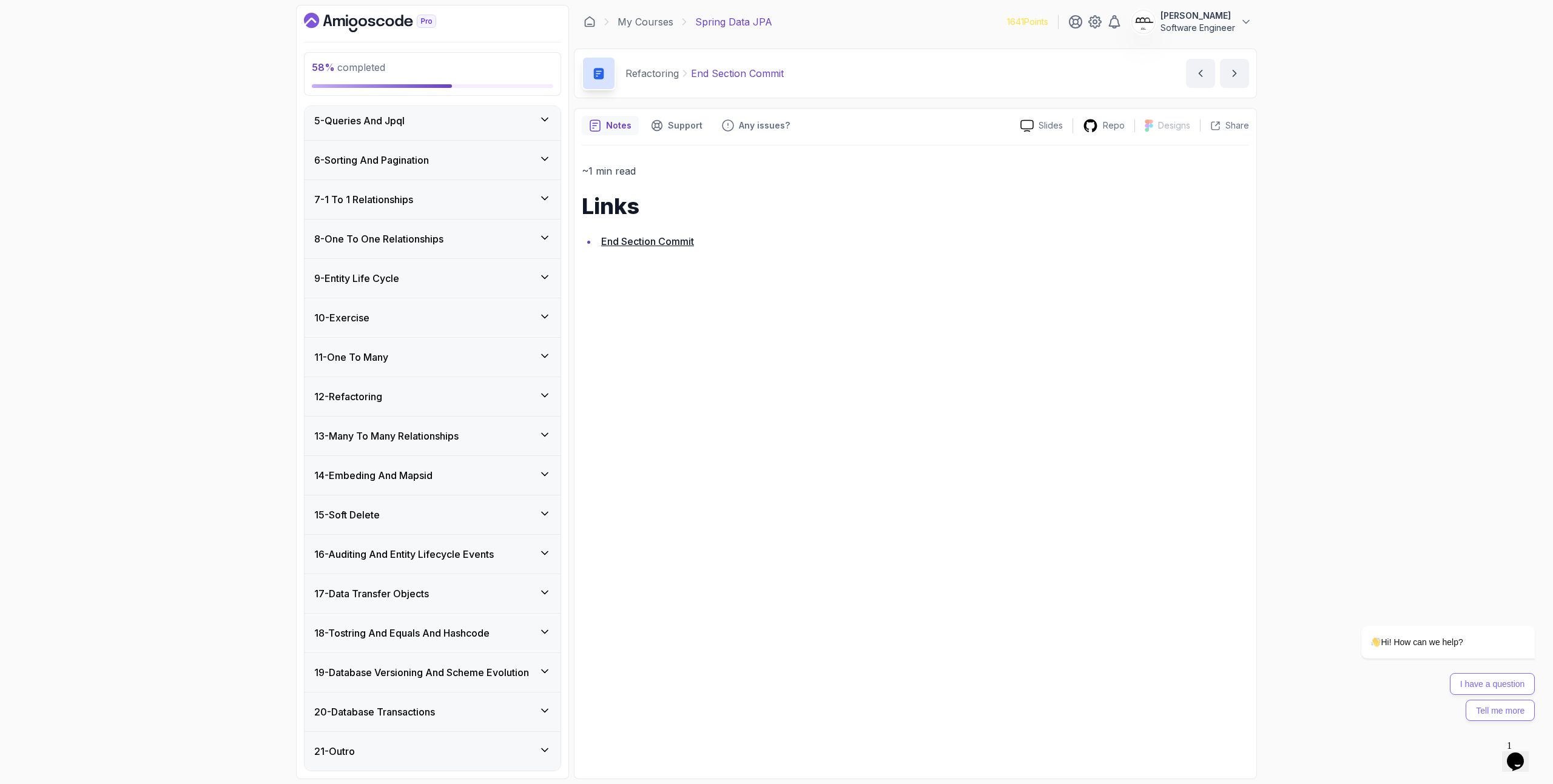
click at [429, 393] on div "12 - Refactoring" at bounding box center [433, 396] width 237 height 14
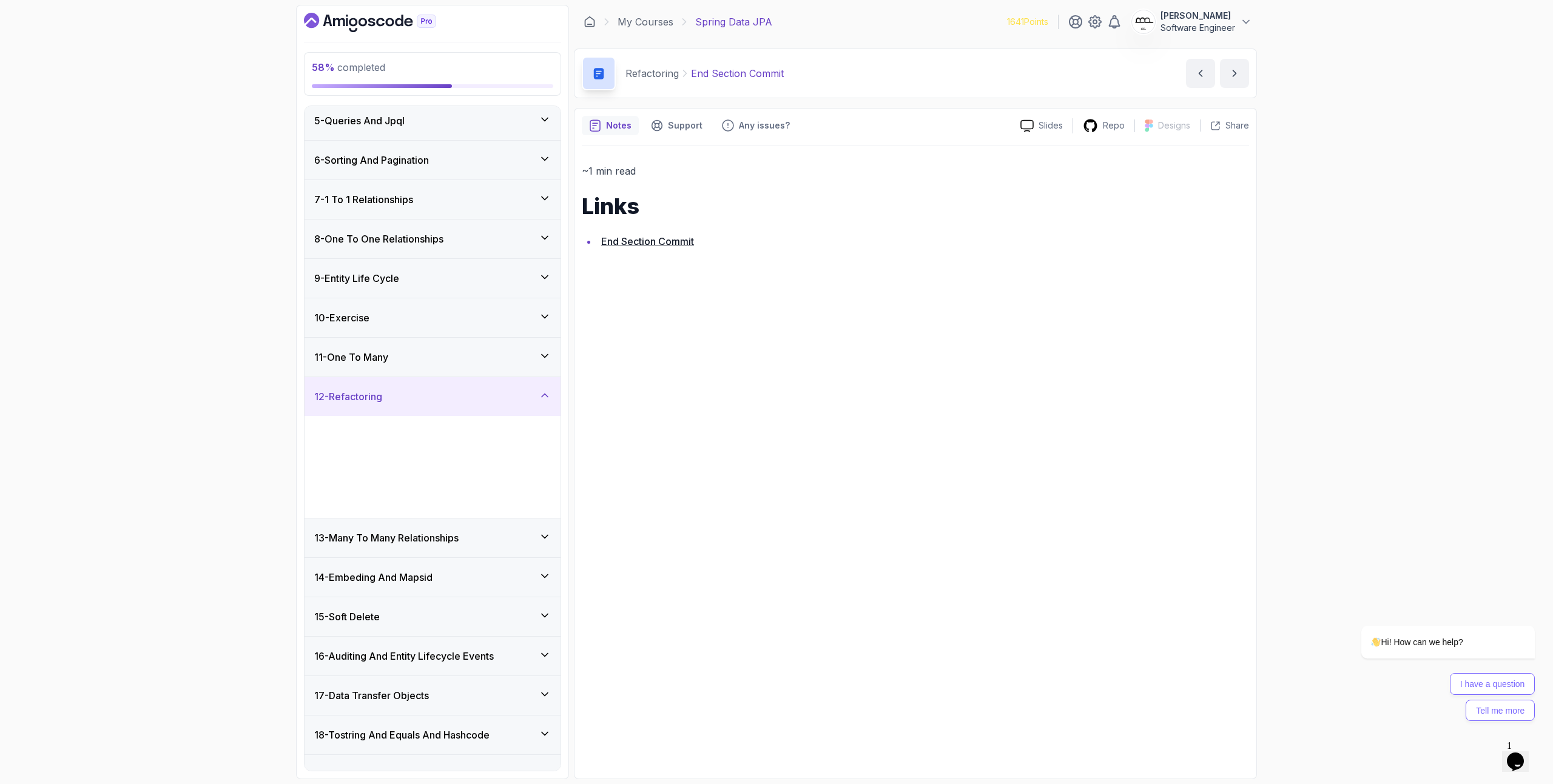
click at [429, 394] on div "12 - Refactoring" at bounding box center [433, 396] width 237 height 14
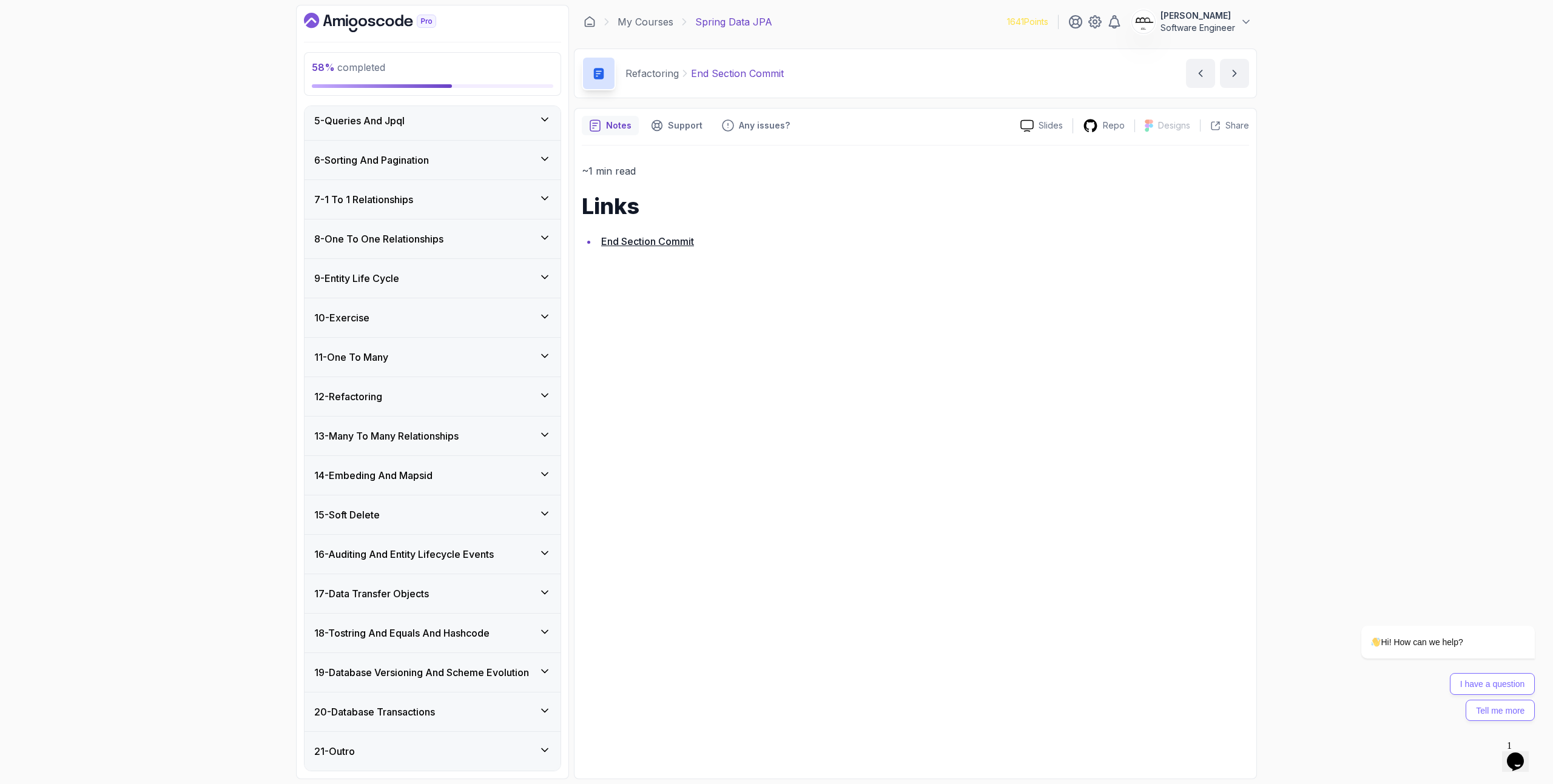
click at [433, 444] on div "13 - Many To Many Relationships" at bounding box center [433, 436] width 256 height 39
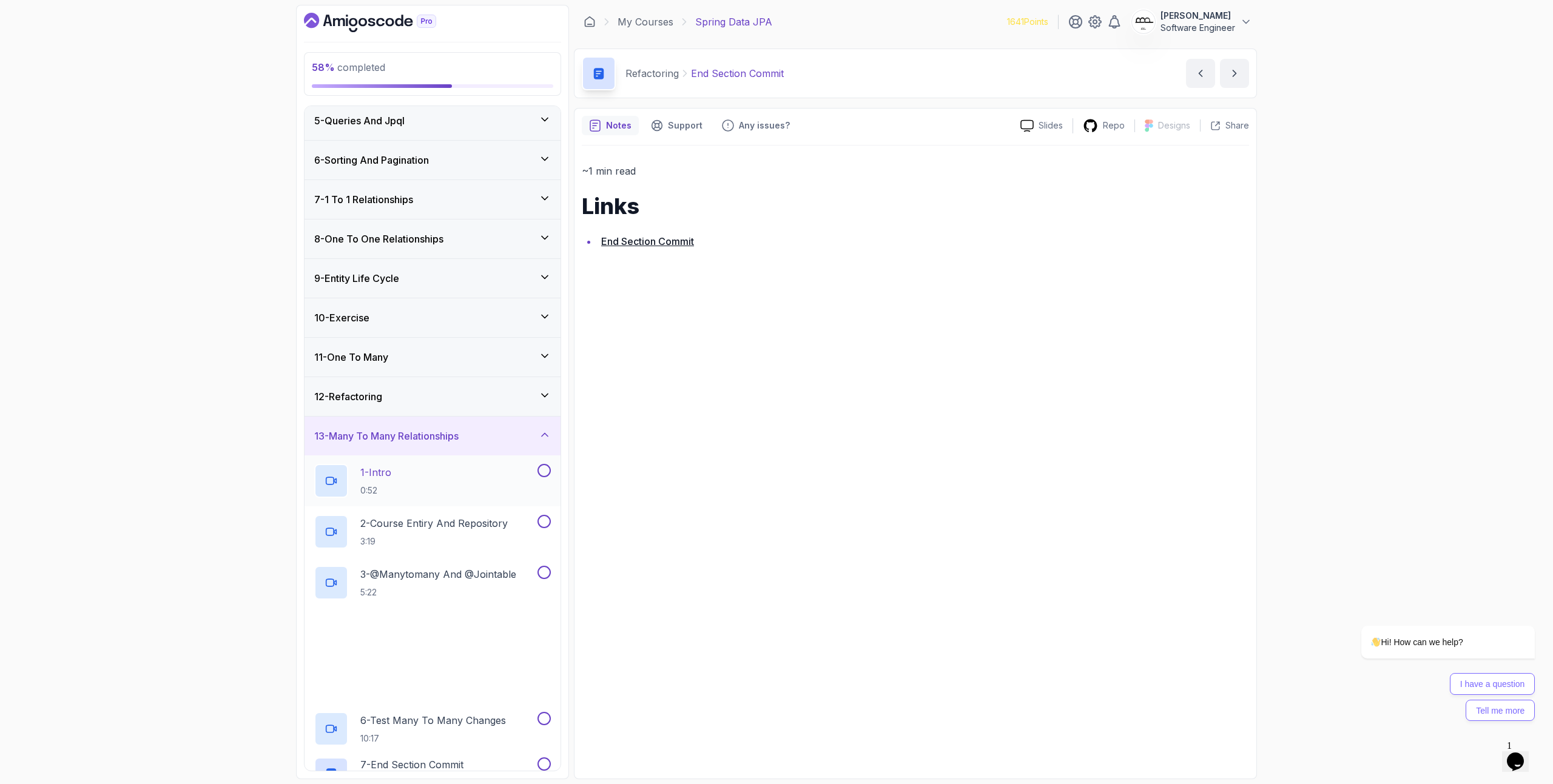
click at [428, 468] on div "1 - Intro 0:52" at bounding box center [425, 480] width 221 height 34
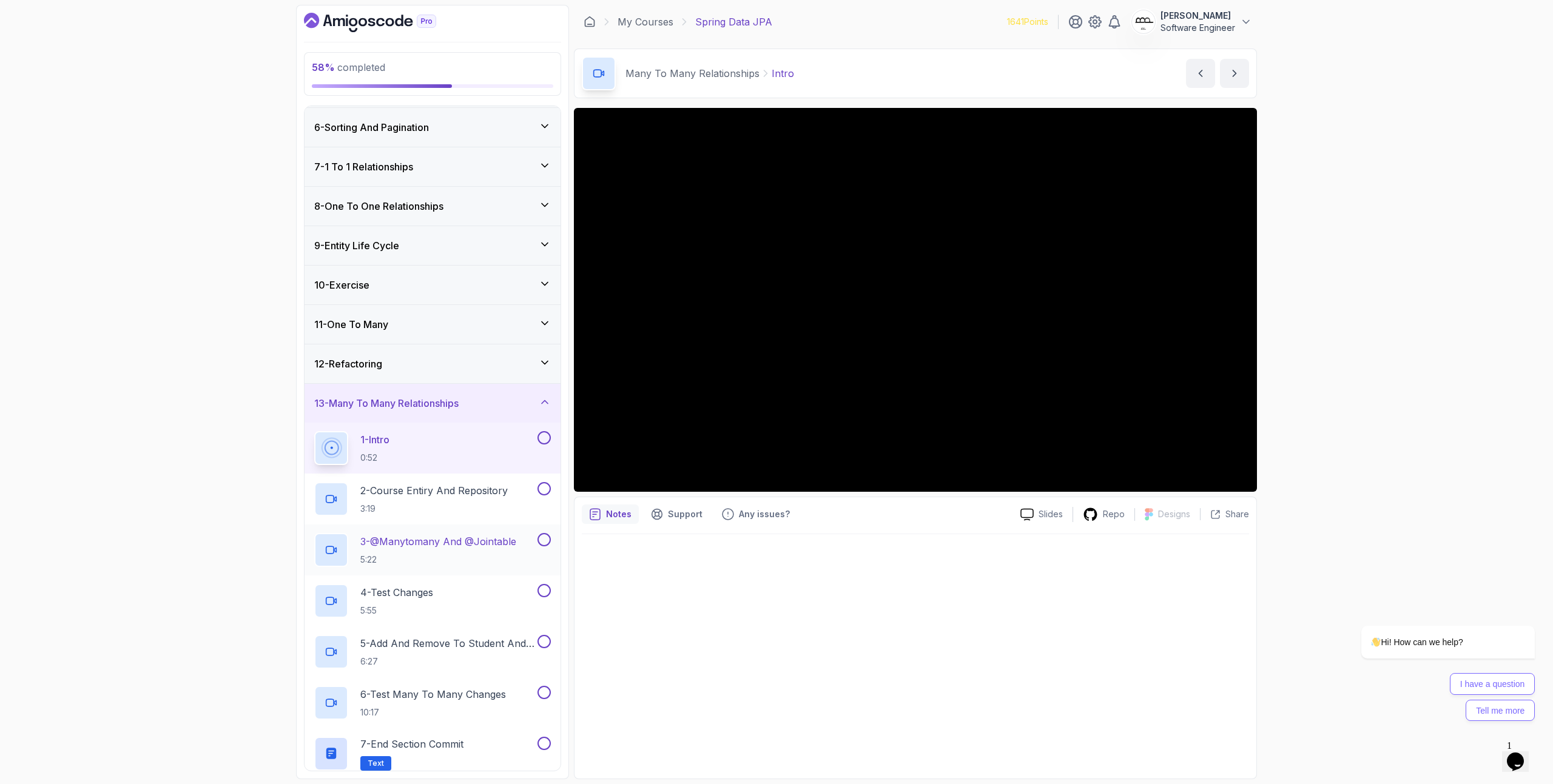
scroll to position [491, 0]
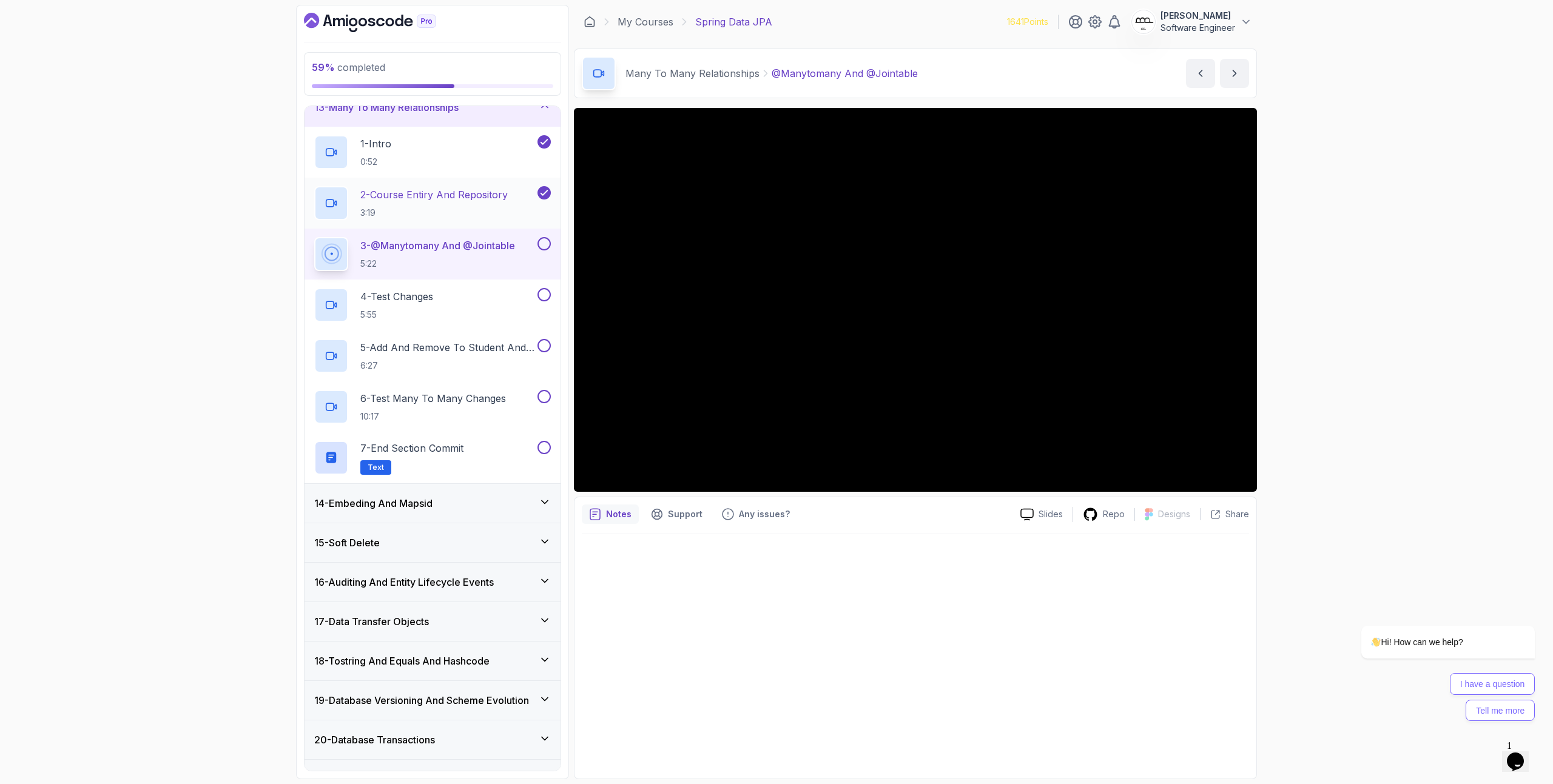
click at [434, 196] on p "2 - Course Entiry And Repository" at bounding box center [434, 194] width 148 height 14
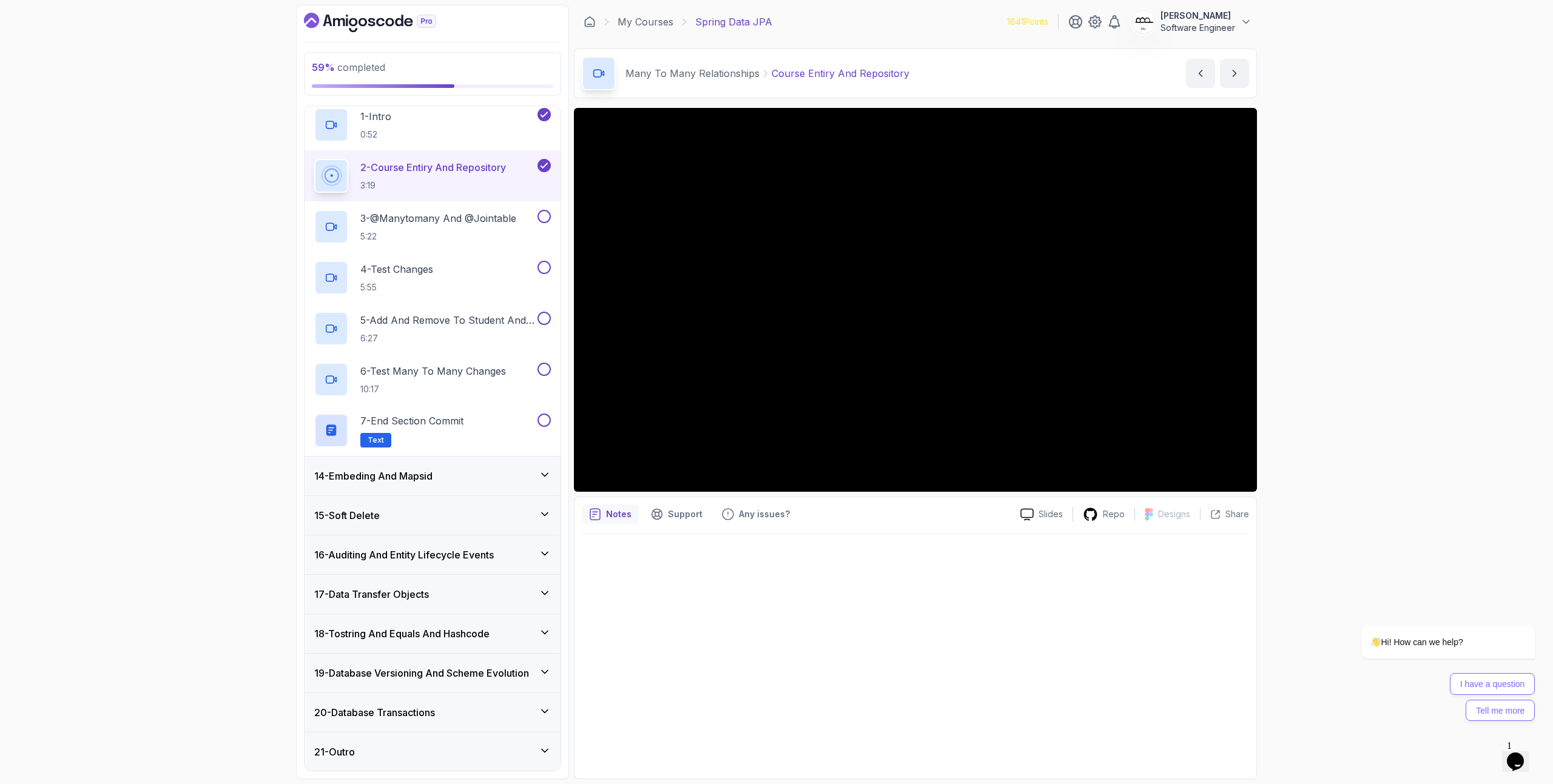
click at [418, 477] on h3 "14 - Embeding And Mapsid" at bounding box center [374, 476] width 118 height 14
